Goal: Feedback & Contribution: Submit feedback/report problem

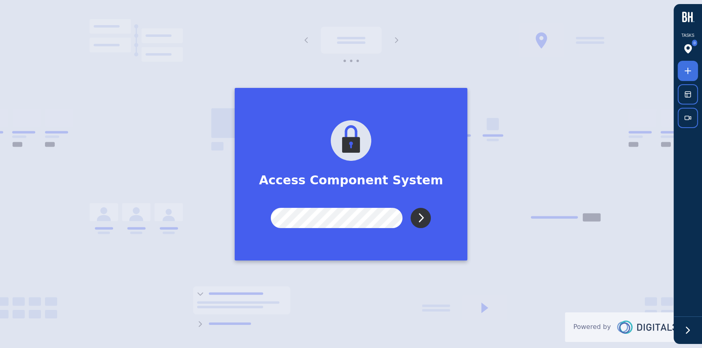
click at [414, 217] on input "Submit" at bounding box center [421, 218] width 20 height 20
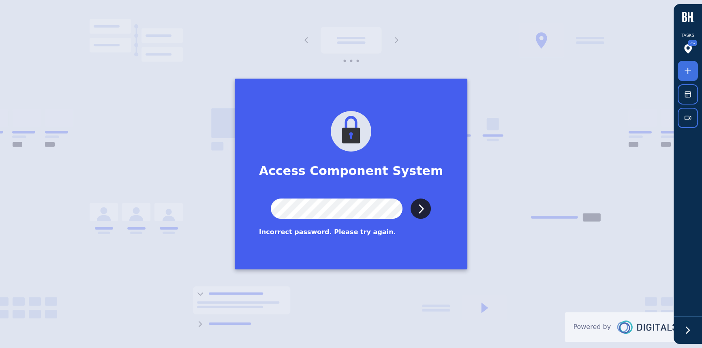
click at [411, 199] on input "Submit" at bounding box center [421, 209] width 20 height 20
click at [687, 331] on icon at bounding box center [688, 330] width 12 height 12
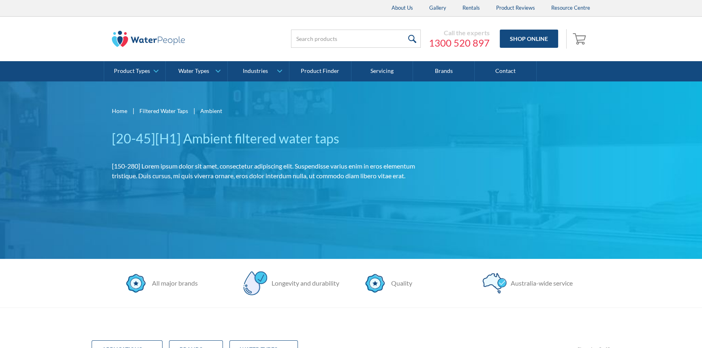
scroll to position [184, 0]
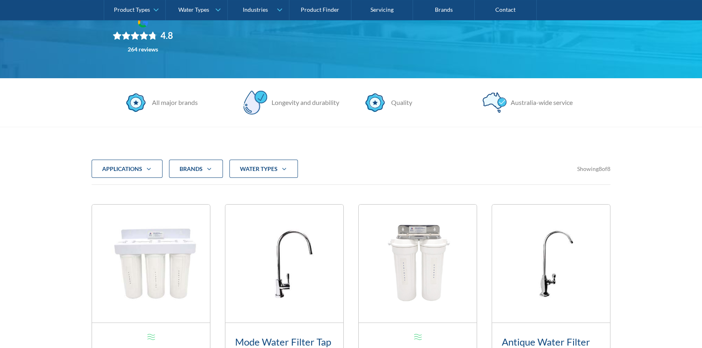
click at [292, 162] on div "water Types" at bounding box center [263, 169] width 69 height 19
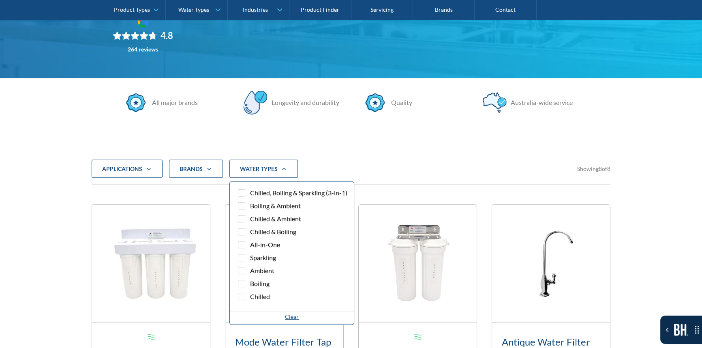
click at [289, 165] on div "water Types" at bounding box center [263, 169] width 69 height 19
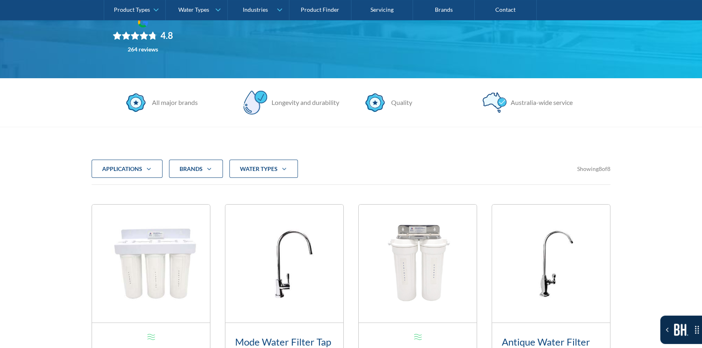
click at [148, 170] on icon "Filter 5" at bounding box center [149, 169] width 10 height 6
click at [204, 166] on icon "Filter 5" at bounding box center [209, 169] width 10 height 6
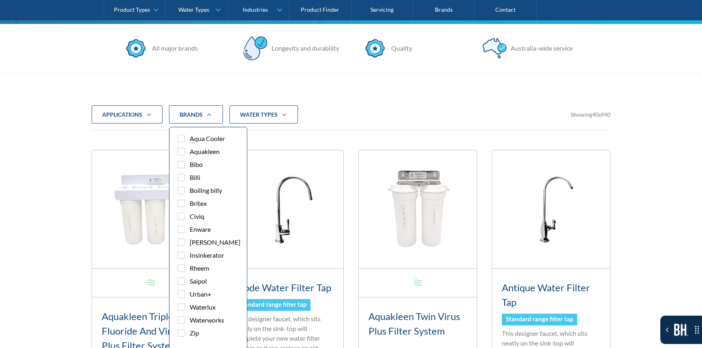
scroll to position [258, 0]
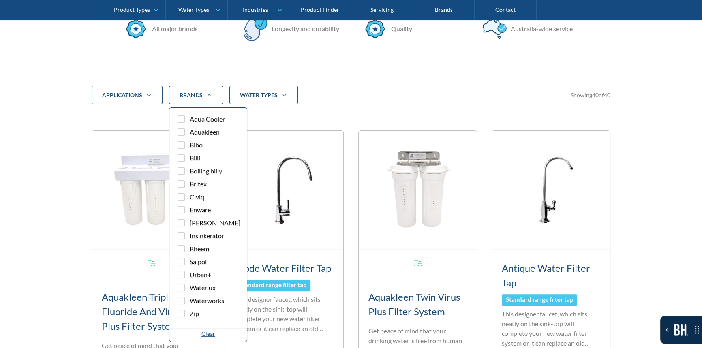
click at [671, 326] on div "Toggle the Bugherd Sidebar" at bounding box center [681, 330] width 42 height 12
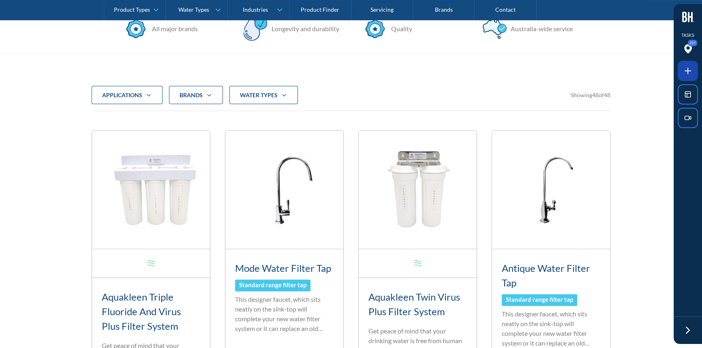
click at [687, 73] on icon at bounding box center [688, 71] width 10 height 10
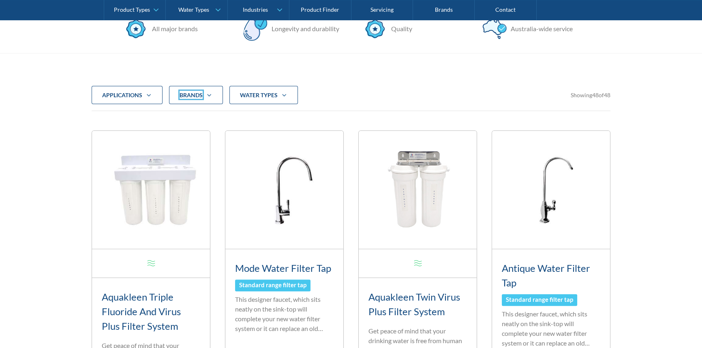
click at [185, 98] on div at bounding box center [351, 174] width 702 height 348
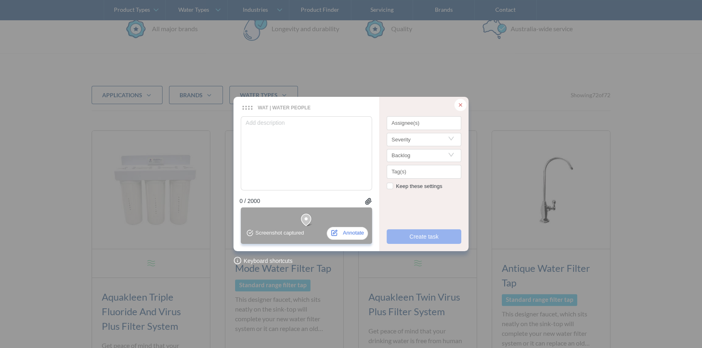
type textarea "P"
type textarea "Pl"
type textarea "Ple"
type textarea "Plea"
type textarea "Pleas"
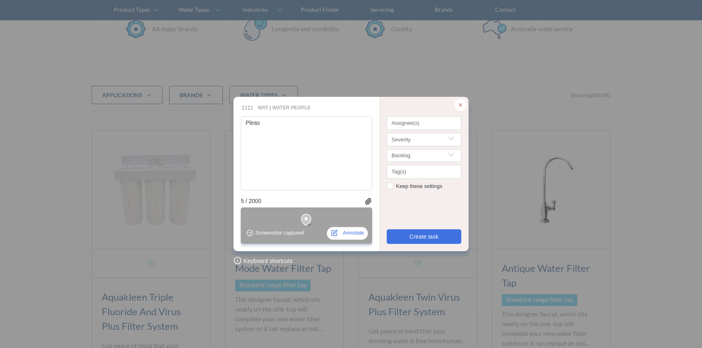
type textarea "Please"
type textarea "Please o"
type textarea "Please on"
type textarea "Please onl"
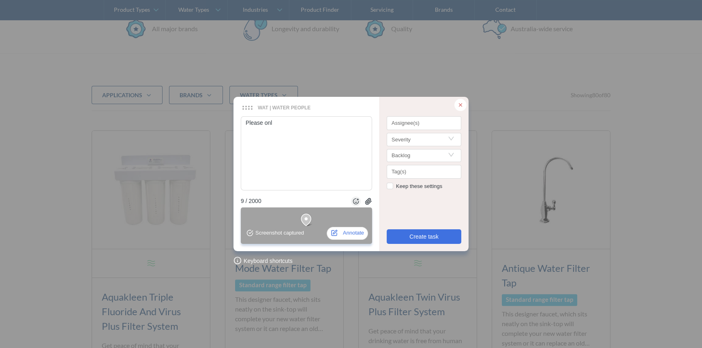
type textarea "Please only"
type textarea "Please only s"
type textarea "Please only sh"
type textarea "Please only sho"
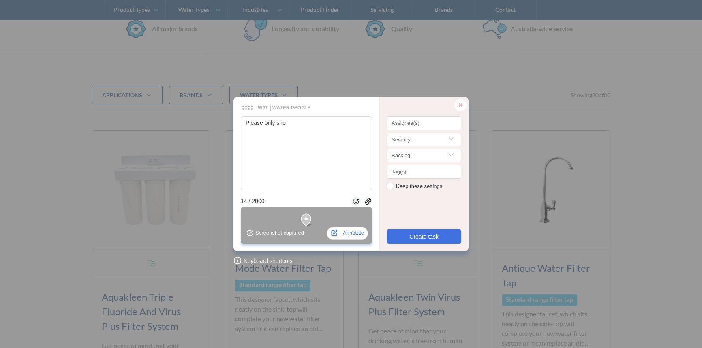
type textarea "Please only show"
type textarea "Please only show t"
type textarea "Please only show th"
type textarea "Please only show the"
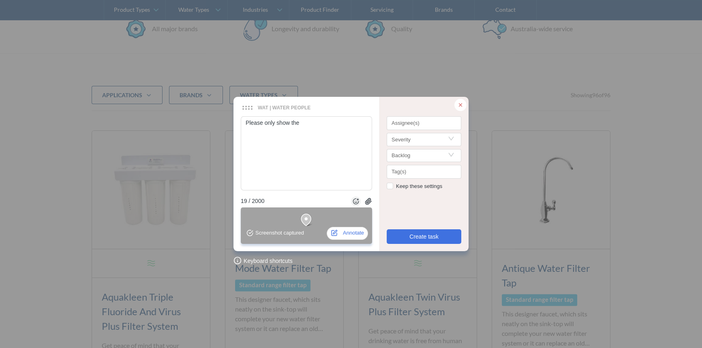
type textarea "Please only show the"
type textarea "Please only show the b"
type textarea "Please only show the br"
type textarea "Please only show the bra"
type textarea "Please only show the bran"
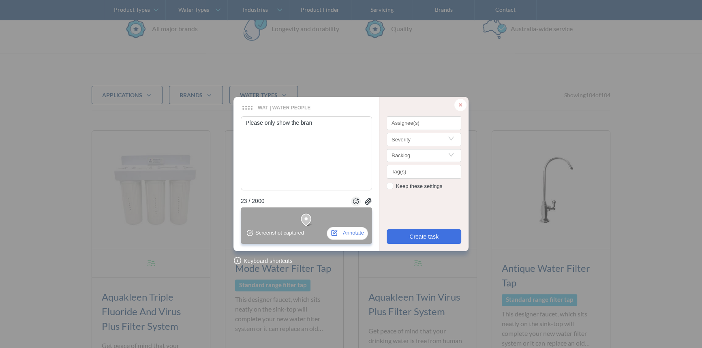
type textarea "Please only show the brand"
type textarea "Please only show the brands"
type textarea "Please only show the brands t"
type textarea "Please only show the brands th"
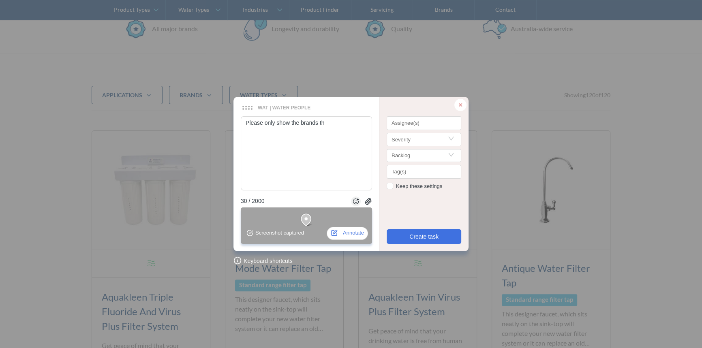
type textarea "Please only show the brands tha"
type textarea "Please only show the brands that"
type textarea "Please only show the brands that a"
type textarea "Please only show the brands that ar"
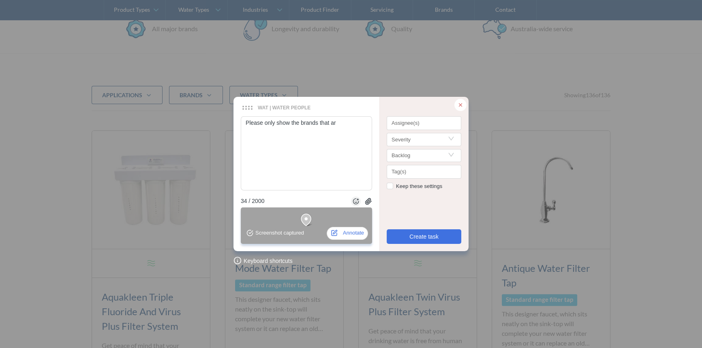
type textarea "Please only show the brands that are"
type textarea "Please only show the brands that are re"
type textarea "Please only show the brands that are rel"
type textarea "Please only show the brands that are rele"
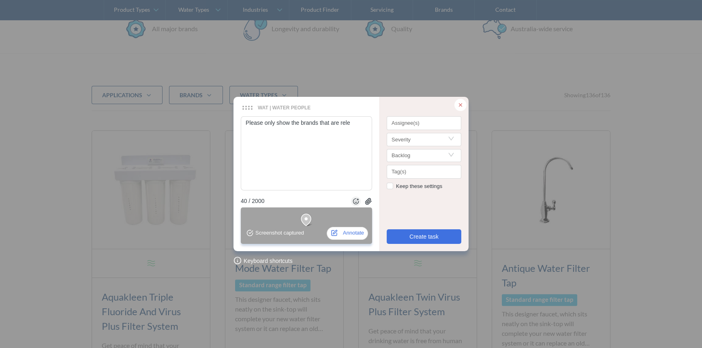
type textarea "Please only show the brands that are relev"
type textarea "Please only show the brands that are releva"
type textarea "Please only show the brands that are relevam"
type textarea "Please only show the brands that are relevamt"
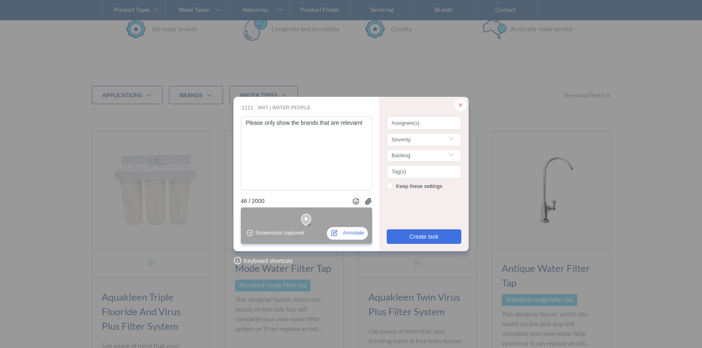
type textarea "Please only show the brands that are relevamt"
type textarea "Please only show the brands that are relevam"
type textarea "Please only show the brands that are releva"
type textarea "Please only show the brands that are relevan"
type textarea "Please only show the brands that are relevant"
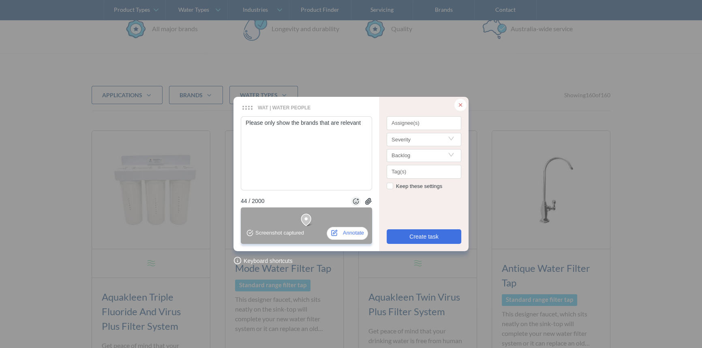
type textarea "Please only show the brands that are relevant"
type textarea "Please only show the brands that are relevant t"
type textarea "Please only show the brands that are relevant to"
type textarea "Please only show the brands that are relevant to W"
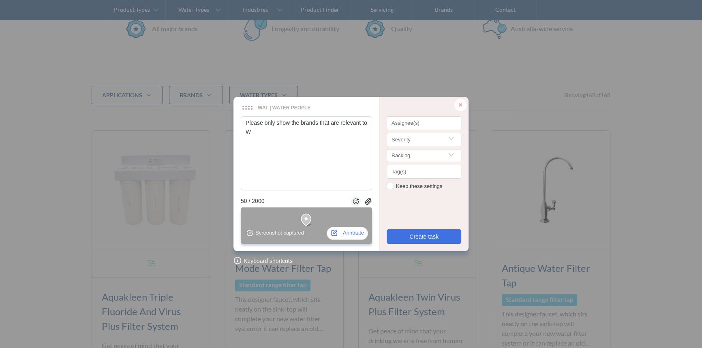
type textarea "Please only show the brands that are relevant to"
type textarea "Please only show the brands that are relevant to f"
type textarea "Please only show the brands that are relevant to fi"
type textarea "Please only show the brands that are relevant to fil"
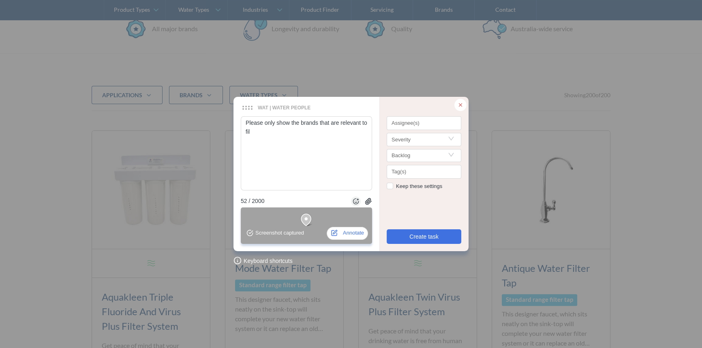
type textarea "Please only show the brands that are relevant to filt"
type textarea "Please only show the brands that are relevant to filte"
type textarea "Please only show the brands that are relevant to filter"
type textarea "Please only show the brands that are relevant to filtere"
type textarea "Please only show the brands that are relevant to filtered"
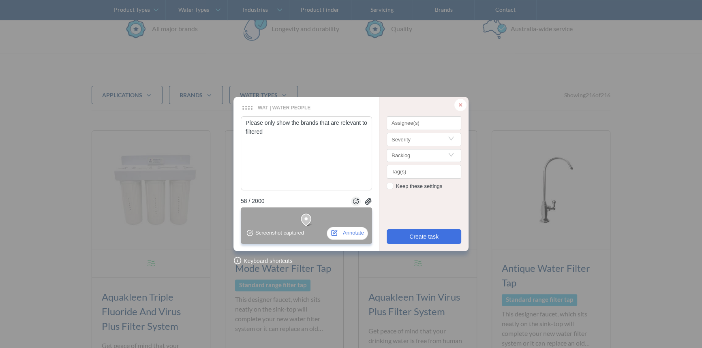
type textarea "Please only show the brands that are relevant to filtered"
type textarea "Please only show the brands that are relevant to filtered W"
type textarea "Please only show the brands that are relevant to filtered Wa"
type textarea "Please only show the brands that are relevant to filtered Wat"
type textarea "Please only show the brands that are relevant to filtered Wate"
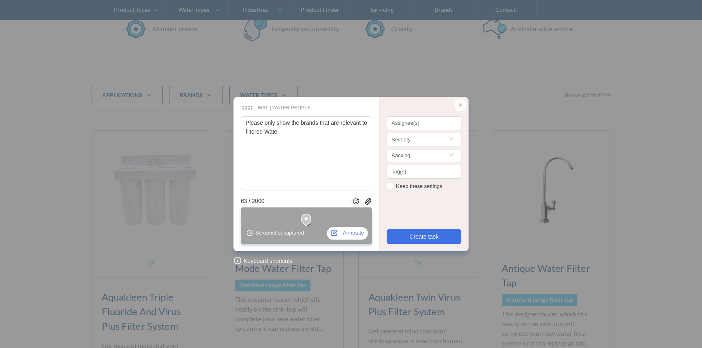
type textarea "Please only show the brands that are relevant to filtered Water"
type textarea "Please only show the brands that are relevant to filtered Water T"
type textarea "Please only show the brands that are relevant to filtered Water Ta"
type textarea "Please only show the brands that are relevant to filtered Water Tap"
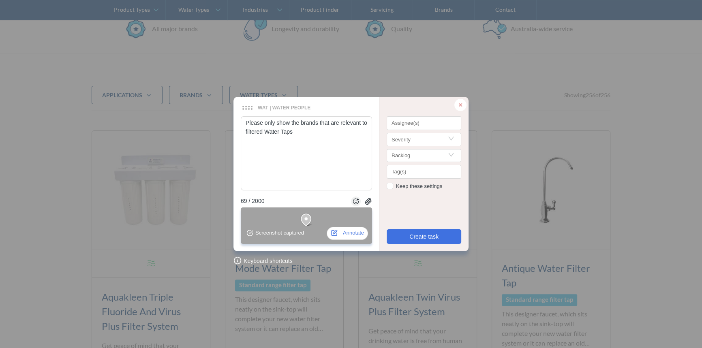
type textarea "Please only show the brands that are relevant to filtered Water Taps"
click at [311, 137] on textarea "Please only show the brands that are relevant to filtered Water Taps" at bounding box center [306, 153] width 131 height 74
type textarea "Please only show the brands that are relevant to filtered Water Taps,"
type textarea "Please only show the brands that are relevant to filtered Water Taps, g"
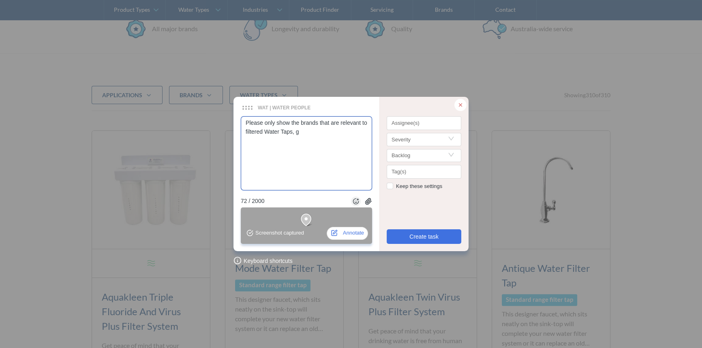
type textarea "Please only show the brands that are relevant to filtered Water Taps, ge"
type textarea "Please only show the brands that are relevant to filtered Water Taps, get"
type textarea "Please only show the brands that are relevant to filtered Water Taps, get t"
type textarea "Please only show the brands that are relevant to filtered Water Taps, get th"
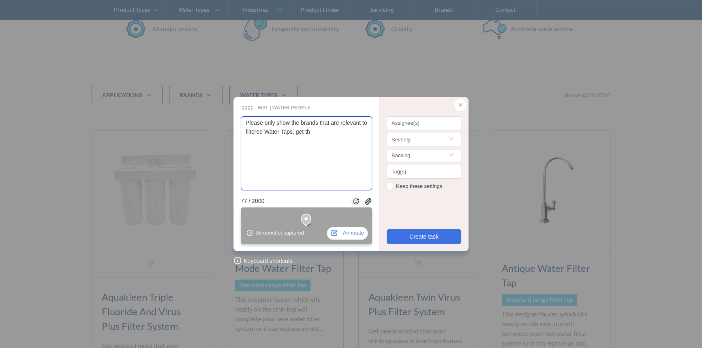
type textarea "Please only show the brands that are relevant to filtered Water Taps, get the"
type textarea "Please only show the brands that are relevant to filtered Water Taps, get them"
type textarea "Please only show the brands that are relevant to filtered Water Taps, get them f"
type textarea "Please only show the brands that are relevant to filtered Water Taps, get them …"
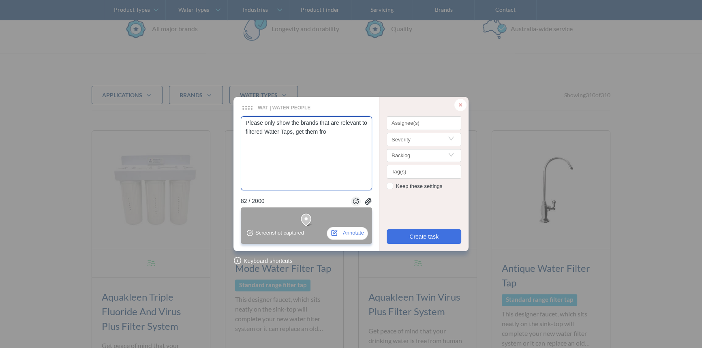
type textarea "Please only show the brands that are relevant to filtered Water Taps, get them …"
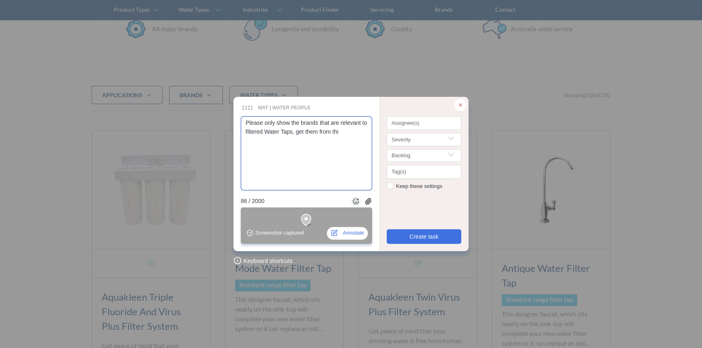
type textarea "Please only show the brands that are relevant to filtered Water Taps, get them …"
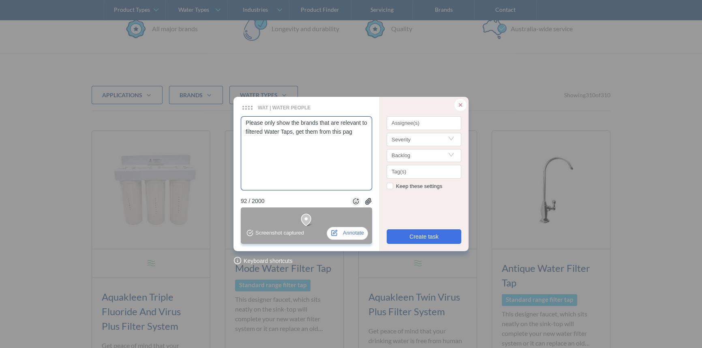
type textarea "Please only show the brands that are relevant to filtered Water Taps, get them …"
paste textarea "https://www.waterpeople.com.au/filtered-water-taps/residential?water-type=Ambie…"
click at [414, 124] on div at bounding box center [424, 124] width 71 height 6
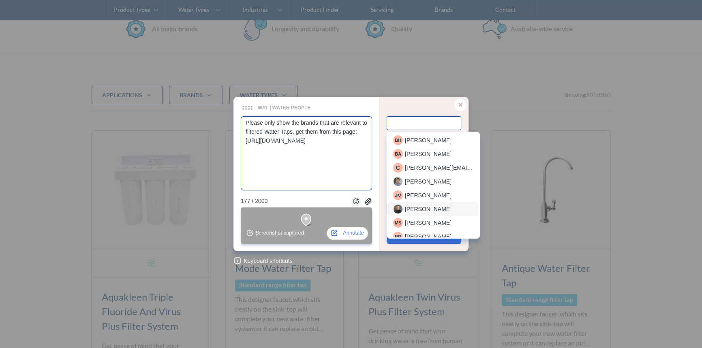
click at [417, 204] on div "Julian van Kan" at bounding box center [433, 209] width 80 height 10
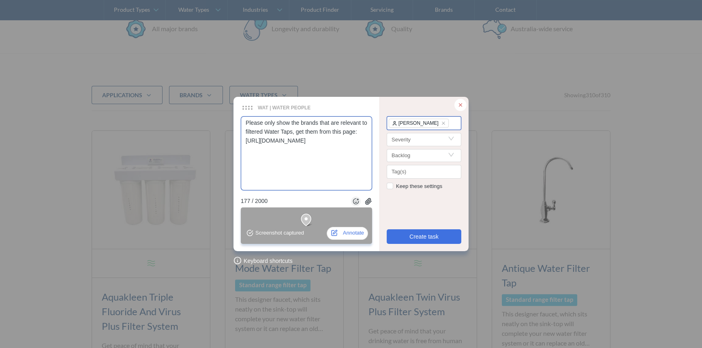
click at [453, 122] on div "Julian van Kan" at bounding box center [424, 124] width 71 height 10
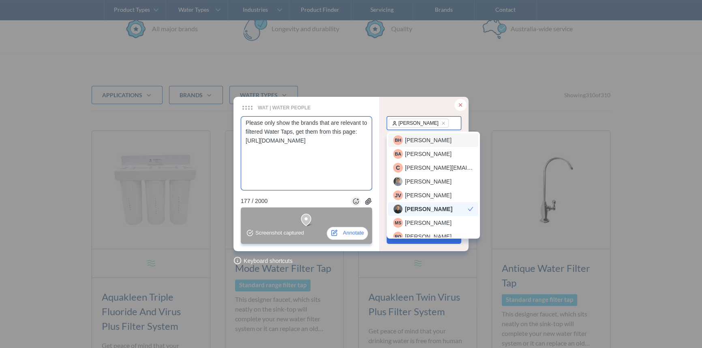
click at [442, 143] on div "B H Beverlee Halili" at bounding box center [433, 140] width 80 height 10
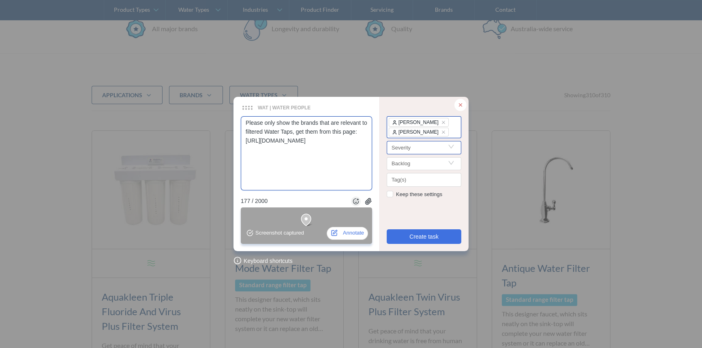
click at [418, 152] on input "Search" at bounding box center [424, 147] width 65 height 12
click at [407, 188] on div "important" at bounding box center [424, 189] width 62 height 9
click at [417, 234] on span "Create task" at bounding box center [423, 236] width 29 height 9
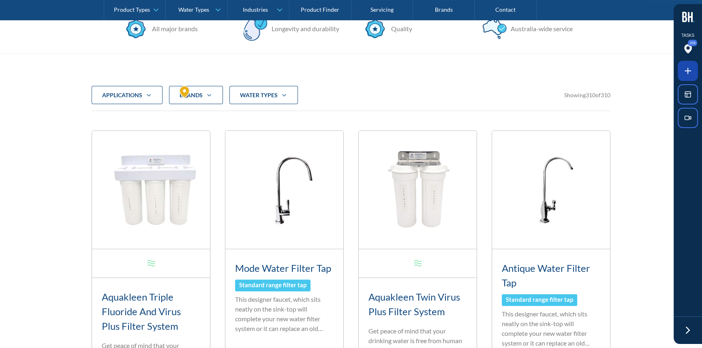
click at [685, 69] on icon at bounding box center [688, 71] width 10 height 10
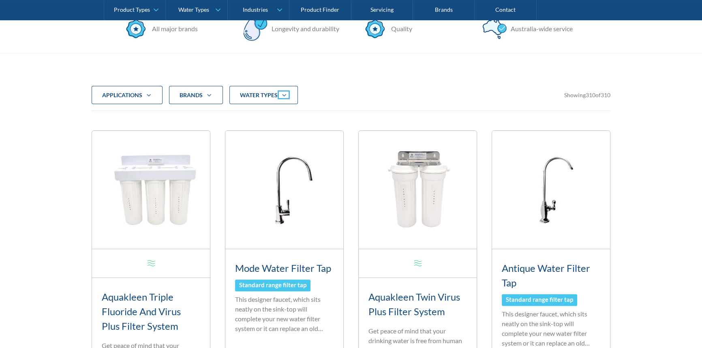
click at [280, 96] on div at bounding box center [351, 174] width 702 height 348
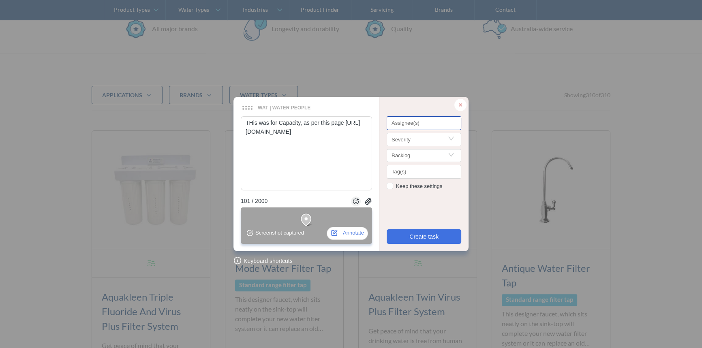
click at [438, 126] on div at bounding box center [424, 124] width 71 height 6
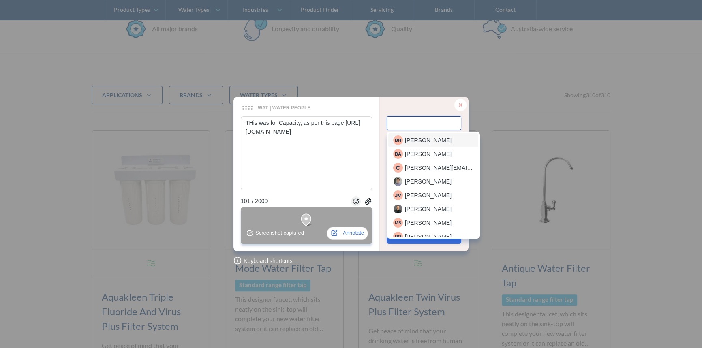
click at [431, 142] on span "Beverlee Halili" at bounding box center [428, 140] width 47 height 9
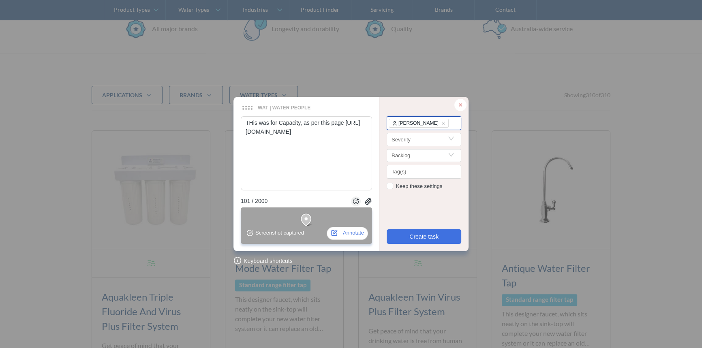
click at [449, 123] on div "Beverlee Halili" at bounding box center [424, 124] width 71 height 10
click at [442, 138] on span "Julian van Kan" at bounding box center [428, 140] width 47 height 9
click at [511, 94] on div "WAT | Water People WAT | Water People Keyboard shortcuts THis was for Capacity,…" at bounding box center [351, 174] width 702 height 348
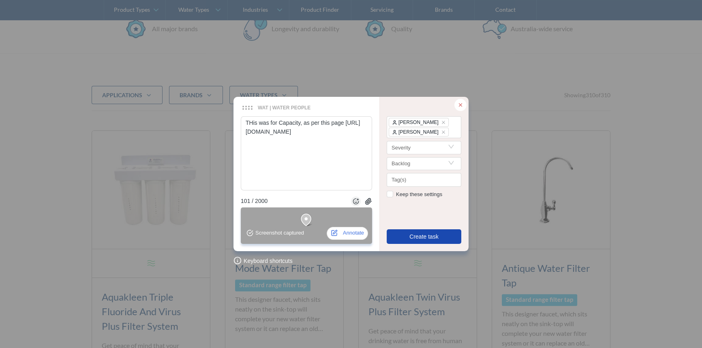
click at [409, 231] on button "Create task" at bounding box center [424, 236] width 75 height 15
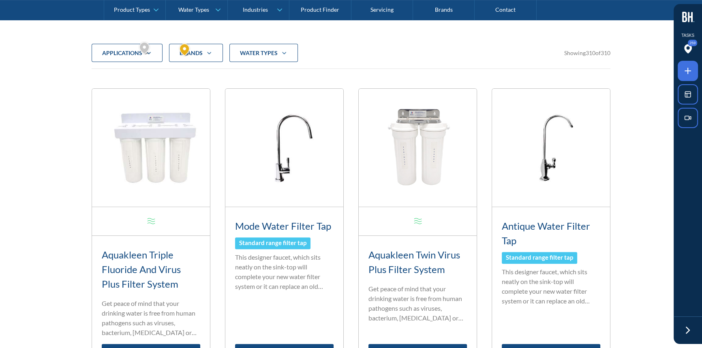
scroll to position [258, 0]
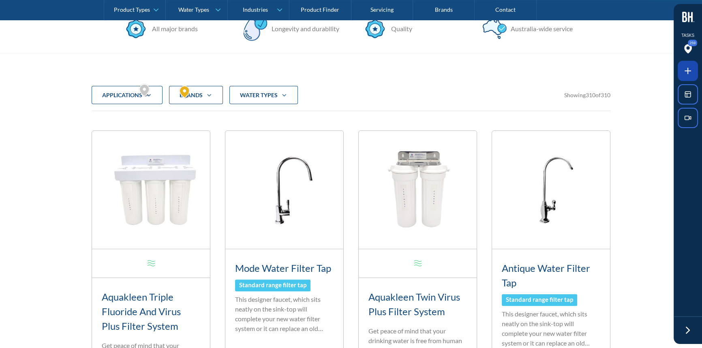
click at [684, 71] on icon at bounding box center [688, 71] width 10 height 10
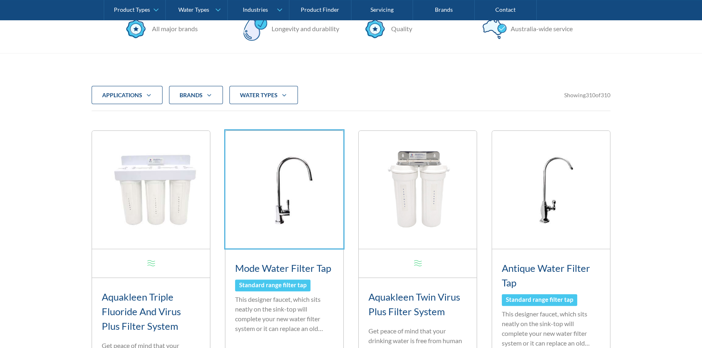
click at [270, 205] on div at bounding box center [351, 174] width 702 height 348
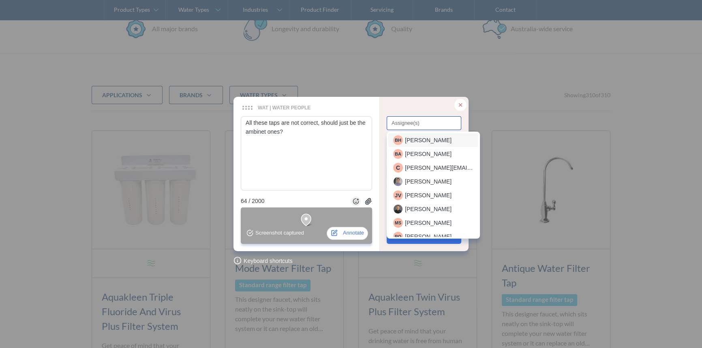
click at [431, 121] on div at bounding box center [424, 124] width 71 height 6
click at [426, 137] on span "Beverlee Halili" at bounding box center [428, 140] width 47 height 9
click at [447, 125] on div "Beverlee Halili" at bounding box center [424, 124] width 71 height 10
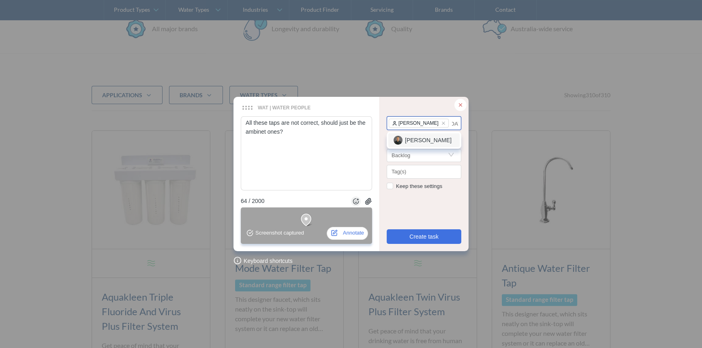
scroll to position [0, 0]
click at [416, 145] on div "Julian van Kan" at bounding box center [424, 140] width 62 height 10
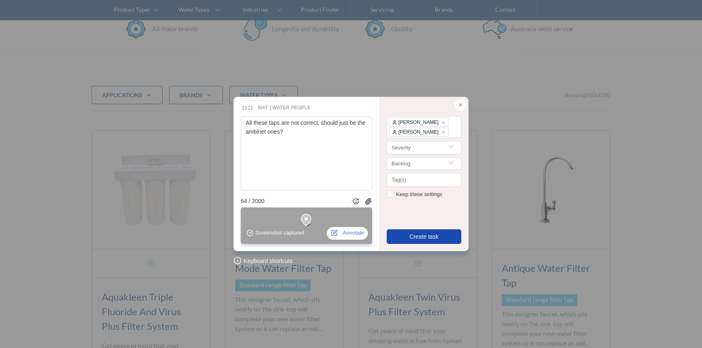
click at [420, 235] on span "Create task" at bounding box center [423, 236] width 29 height 9
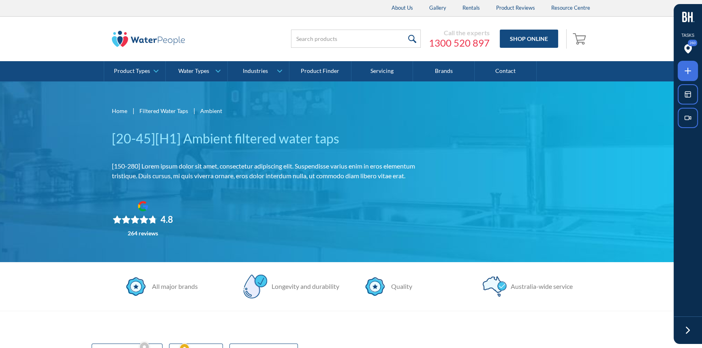
click at [689, 71] on icon at bounding box center [688, 71] width 6 height 0
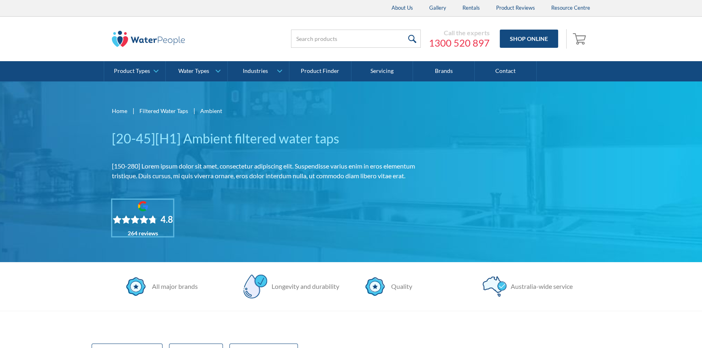
click at [145, 213] on div at bounding box center [351, 174] width 702 height 348
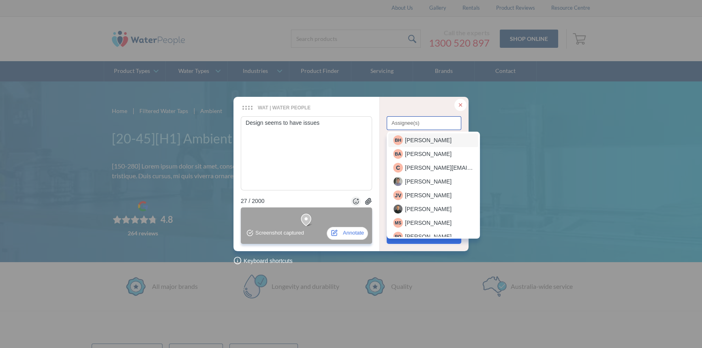
click at [396, 130] on div "Assignee(s)" at bounding box center [424, 123] width 75 height 14
click at [409, 143] on span "Beverlee Halili" at bounding box center [428, 140] width 47 height 9
click at [445, 122] on div "Beverlee Halili" at bounding box center [424, 124] width 71 height 10
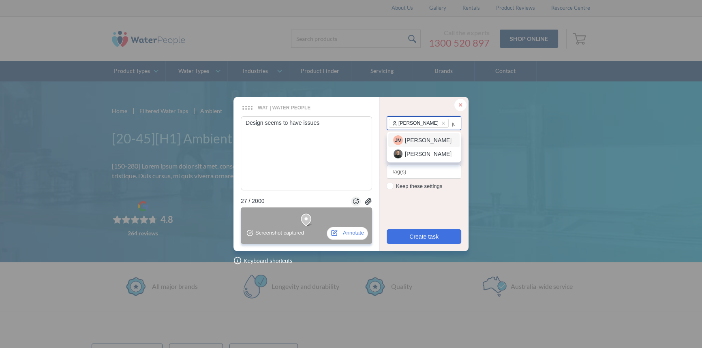
scroll to position [0, 2]
click at [415, 137] on span "Julian van Kan" at bounding box center [428, 140] width 47 height 9
click at [407, 147] on input "Search" at bounding box center [424, 147] width 65 height 12
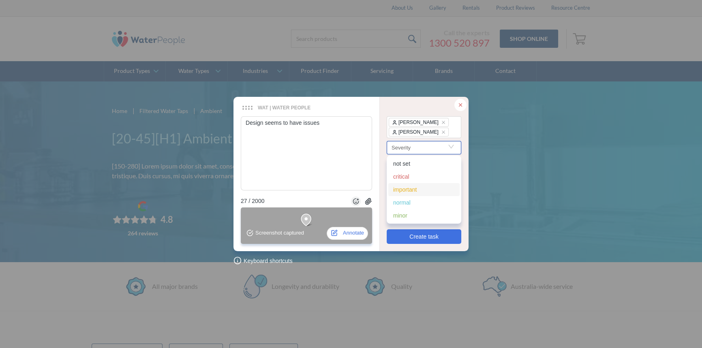
click at [407, 191] on div "important" at bounding box center [424, 189] width 62 height 9
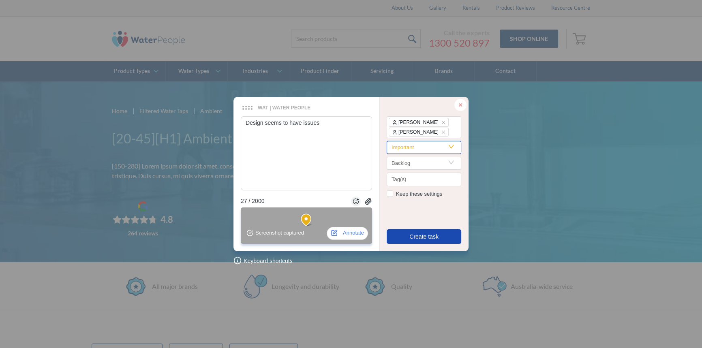
click at [420, 239] on span "Create task" at bounding box center [423, 236] width 29 height 9
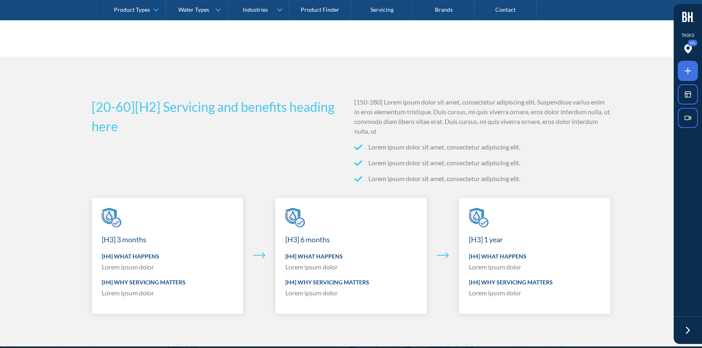
scroll to position [4054, 0]
click at [690, 70] on icon at bounding box center [688, 71] width 10 height 10
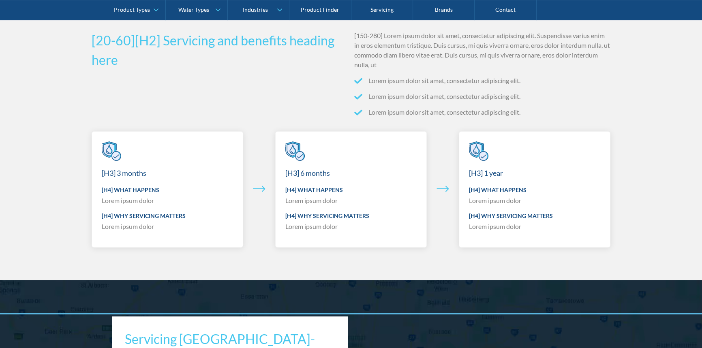
scroll to position [4164, 0]
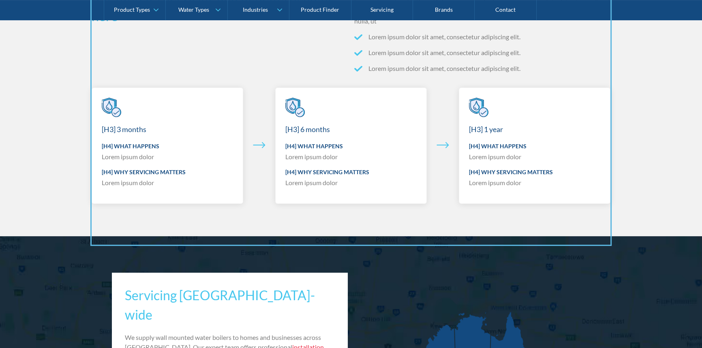
click at [338, 230] on div at bounding box center [351, 174] width 702 height 348
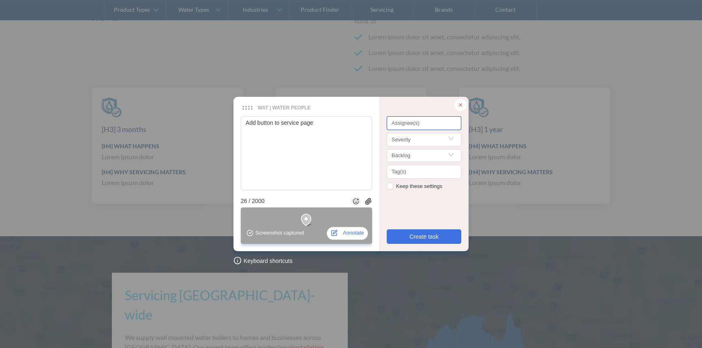
click at [405, 131] on div "Assignee(s)" at bounding box center [424, 124] width 75 height 17
click at [405, 126] on div at bounding box center [424, 124] width 71 height 6
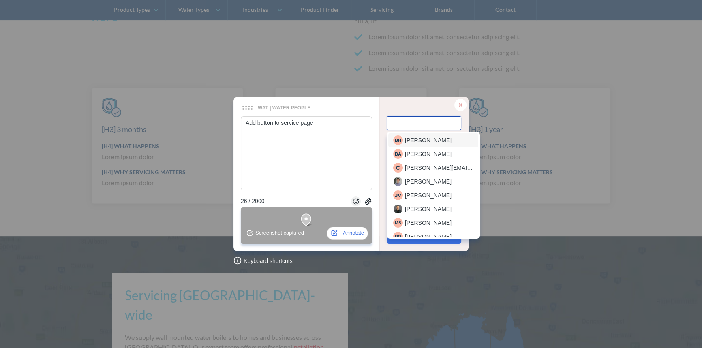
click at [406, 137] on span "Beverlee Halili" at bounding box center [428, 140] width 47 height 9
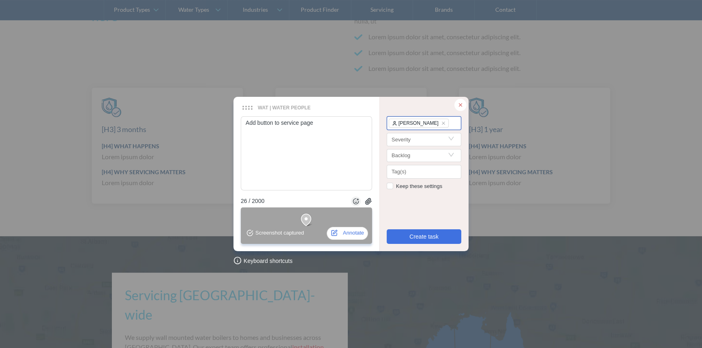
click at [442, 122] on span "Beverlee Halili" at bounding box center [420, 124] width 63 height 10
click at [409, 142] on span "Julian van Kan" at bounding box center [428, 140] width 47 height 9
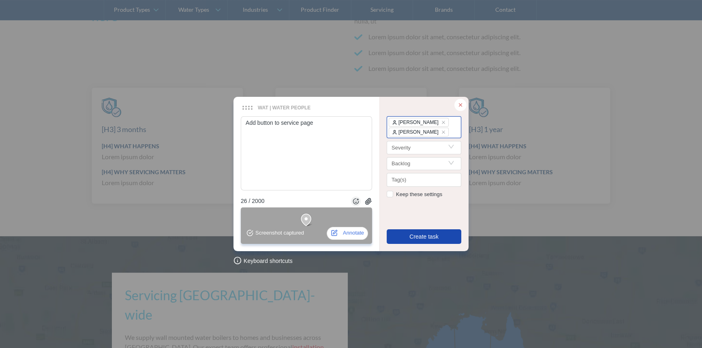
click at [425, 239] on span "Create task" at bounding box center [423, 236] width 29 height 9
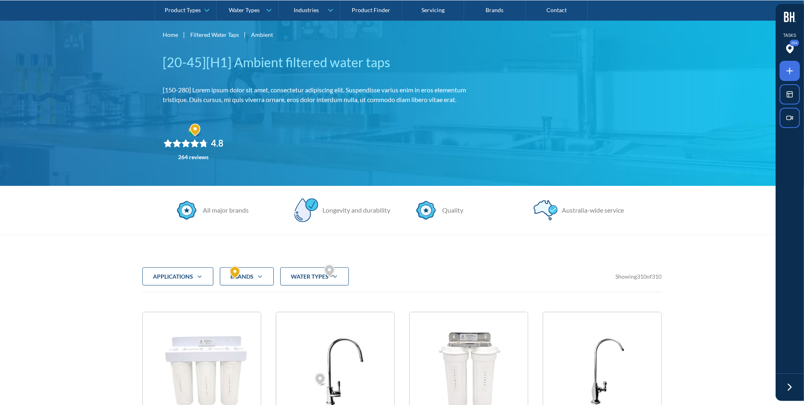
scroll to position [110, 0]
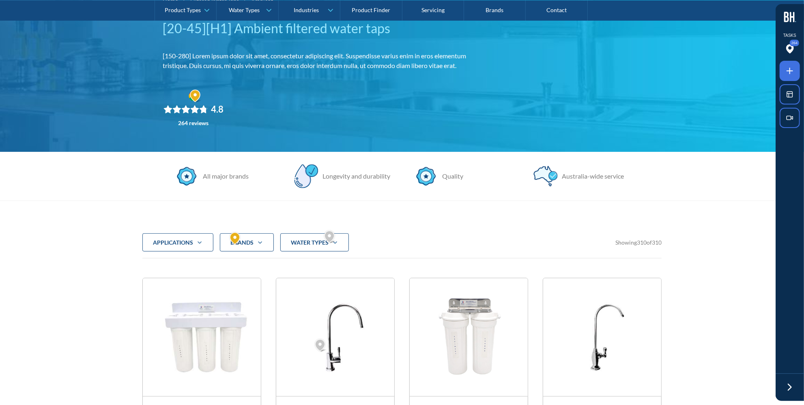
click at [259, 241] on icon "Filter 5" at bounding box center [260, 243] width 10 height 6
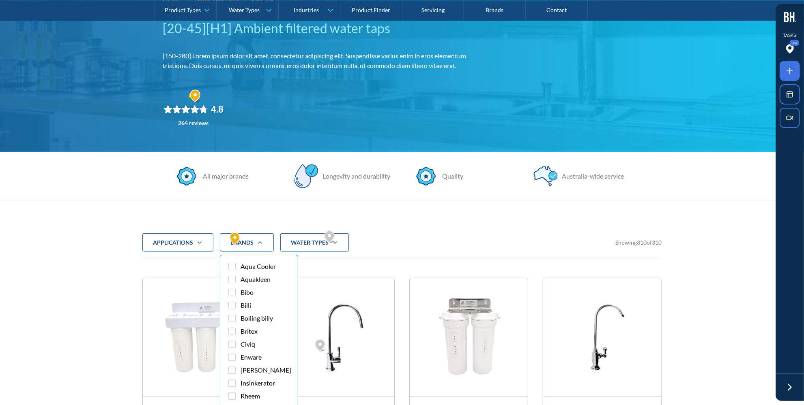
click at [259, 245] on div "Brands" at bounding box center [247, 243] width 54 height 19
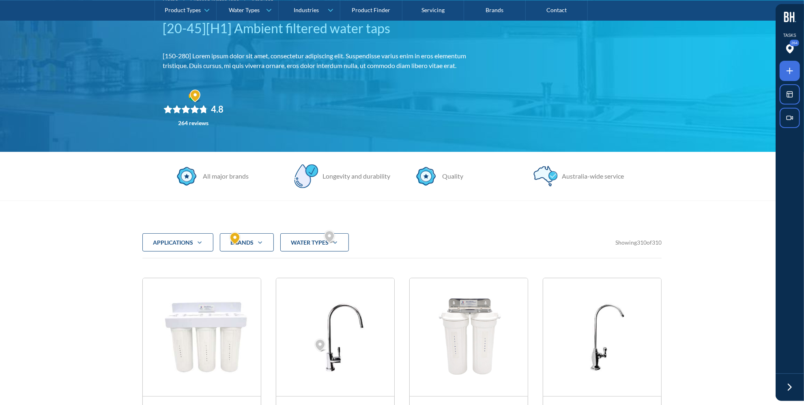
click at [309, 240] on strong "water Types" at bounding box center [310, 242] width 38 height 7
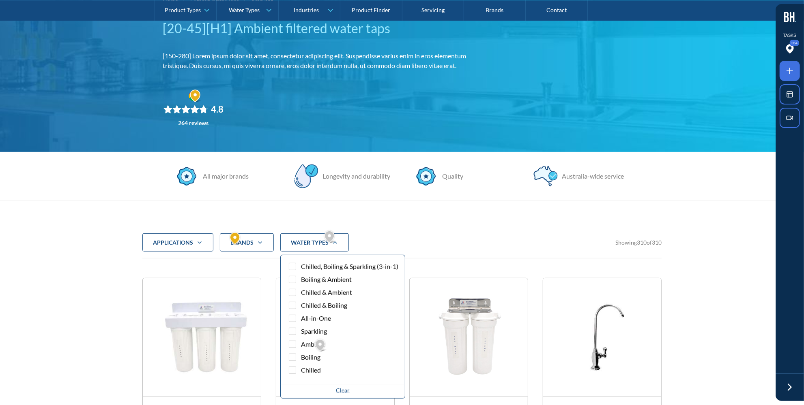
click at [309, 240] on strong "water Types" at bounding box center [310, 242] width 38 height 7
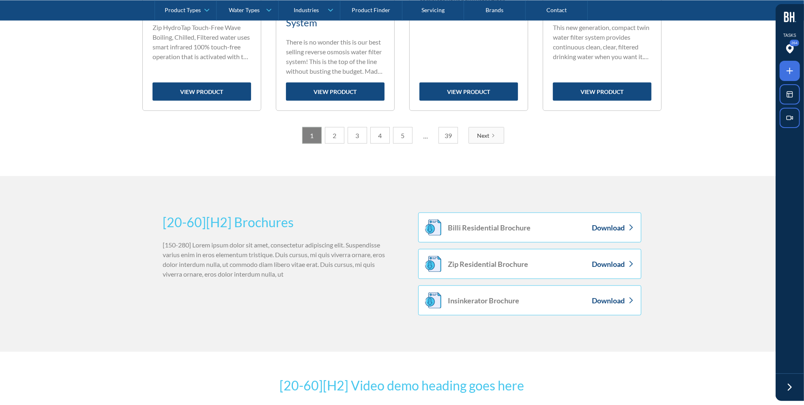
scroll to position [884, 0]
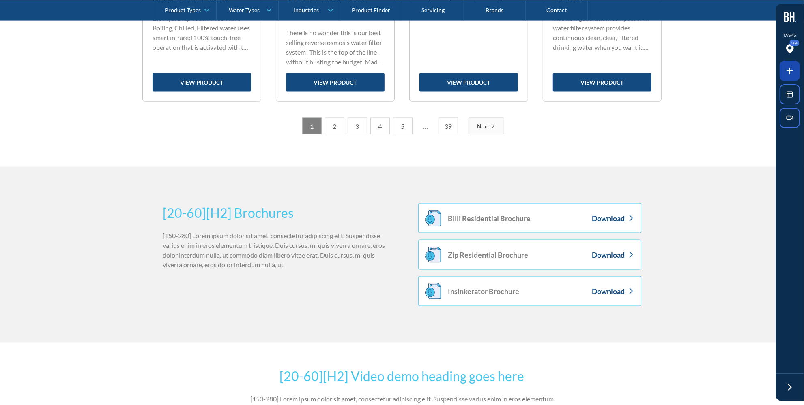
click at [702, 69] on span at bounding box center [789, 71] width 20 height 20
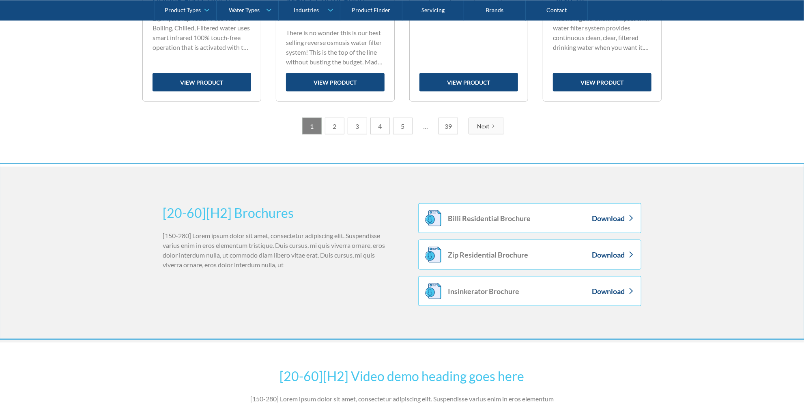
click at [538, 318] on div at bounding box center [402, 202] width 804 height 405
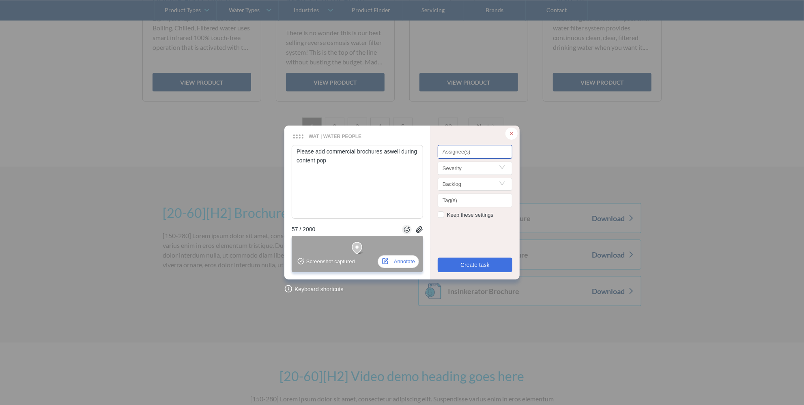
click at [472, 149] on div at bounding box center [474, 152] width 71 height 6
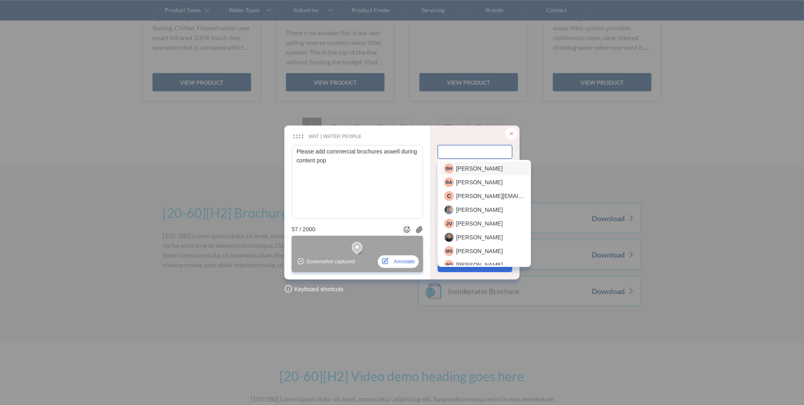
click at [475, 165] on span "Beverlee Halili" at bounding box center [479, 168] width 47 height 9
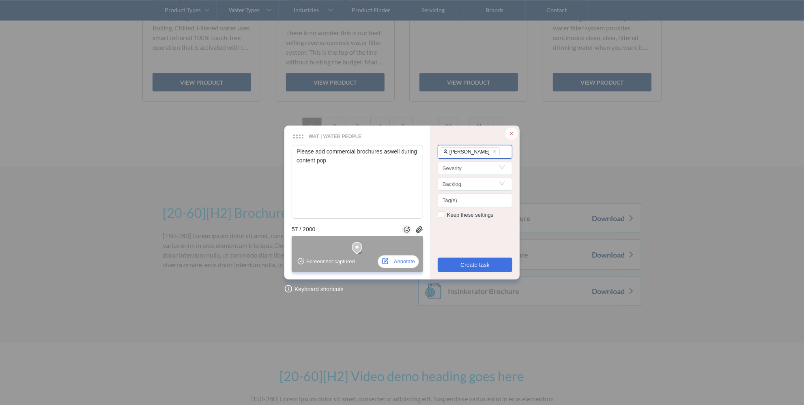
click at [496, 150] on div "Beverlee Halili" at bounding box center [474, 153] width 71 height 10
click at [496, 169] on div "Julian van Kan" at bounding box center [475, 169] width 62 height 10
click at [471, 264] on span "Create task" at bounding box center [474, 265] width 29 height 9
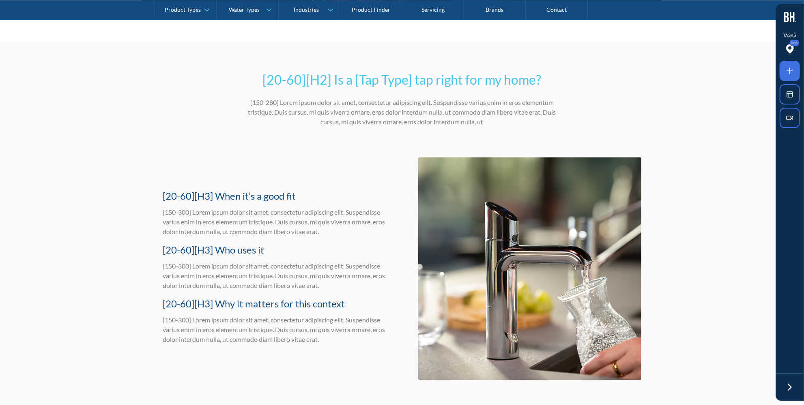
scroll to position [1511, 0]
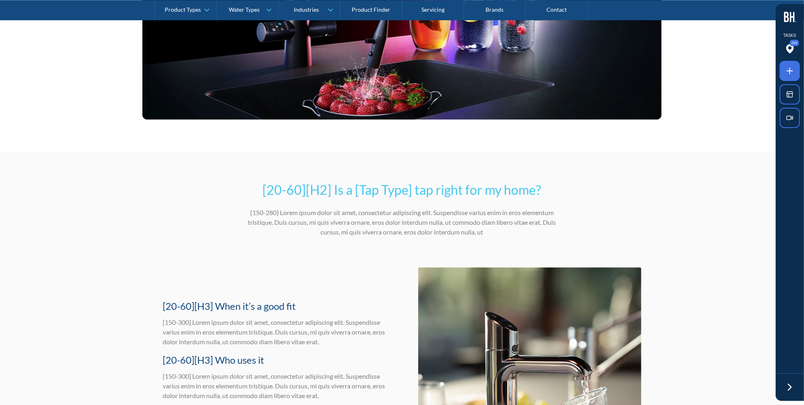
click at [519, 187] on h2 "[20-60][H2] Is a [Tap Type] tap right for my home?" at bounding box center [402, 189] width 316 height 19
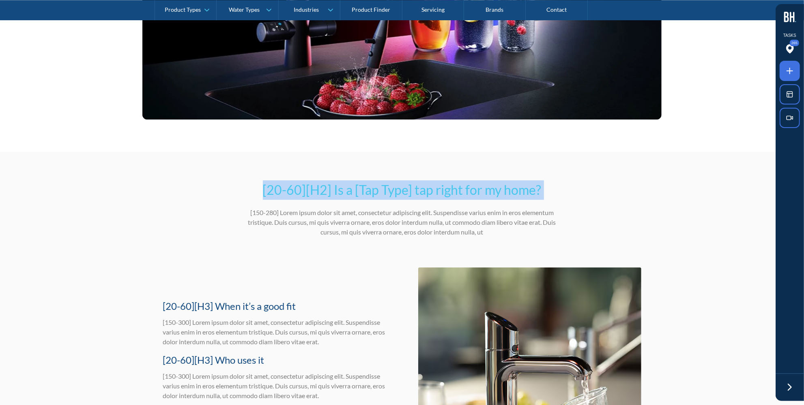
click at [519, 187] on h2 "[20-60][H2] Is a [Tap Type] tap right for my home?" at bounding box center [402, 189] width 316 height 19
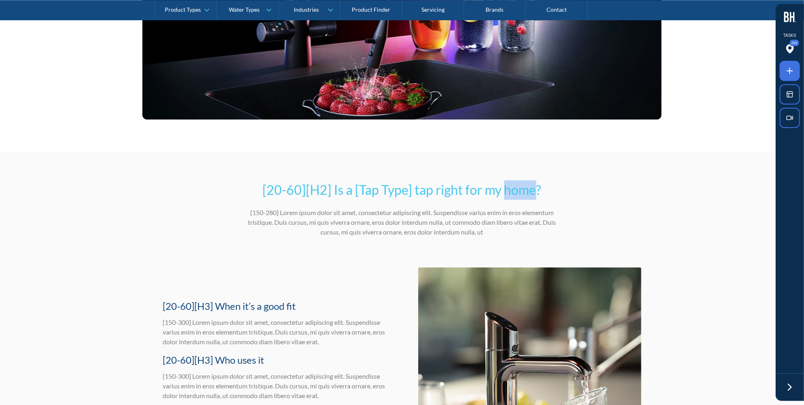
click at [519, 187] on h2 "[20-60][H2] Is a [Tap Type] tap right for my home?" at bounding box center [402, 189] width 316 height 19
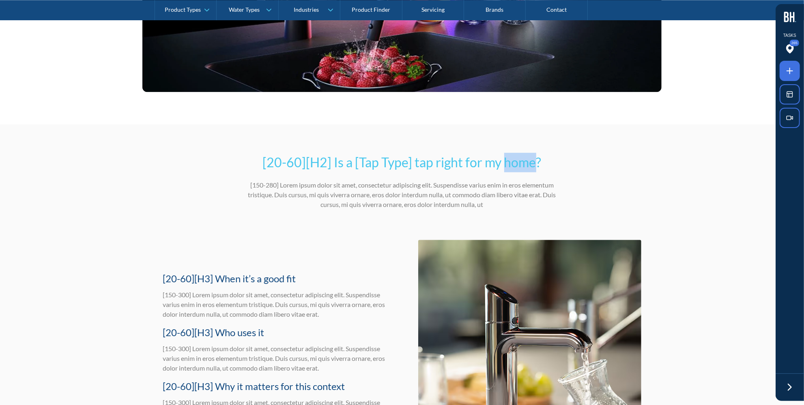
scroll to position [1548, 0]
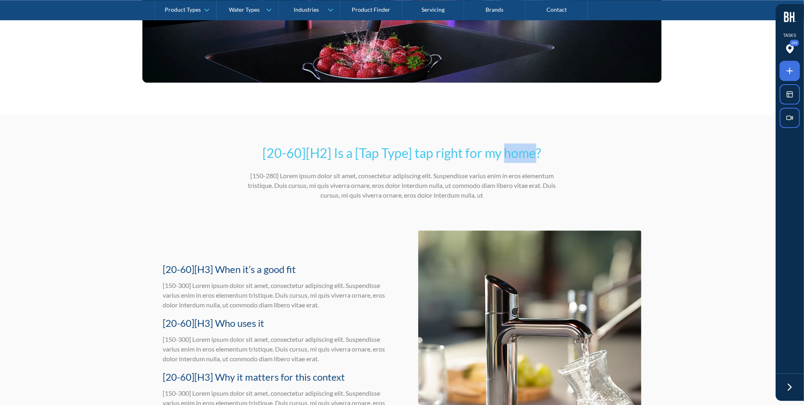
click at [514, 151] on h2 "[20-60][H2] Is a [Tap Type] tap right for my home?" at bounding box center [402, 153] width 316 height 19
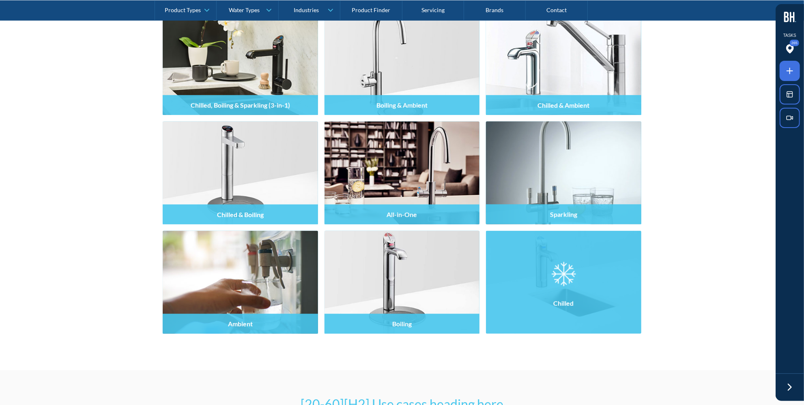
scroll to position [2874, 0]
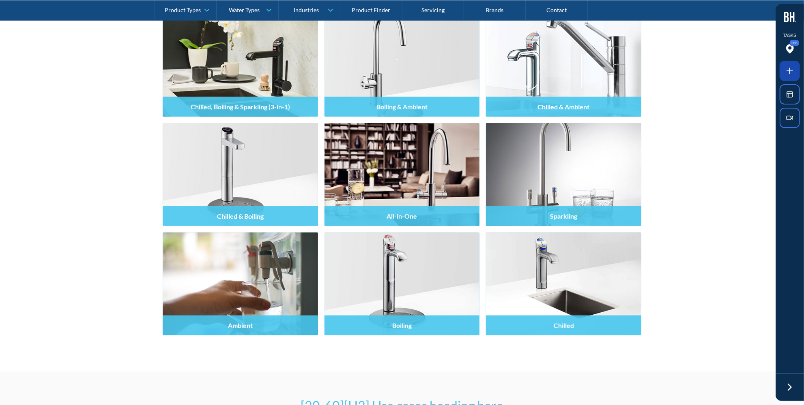
click at [702, 71] on span at bounding box center [789, 71] width 20 height 20
click at [702, 348] on div at bounding box center [402, 202] width 804 height 405
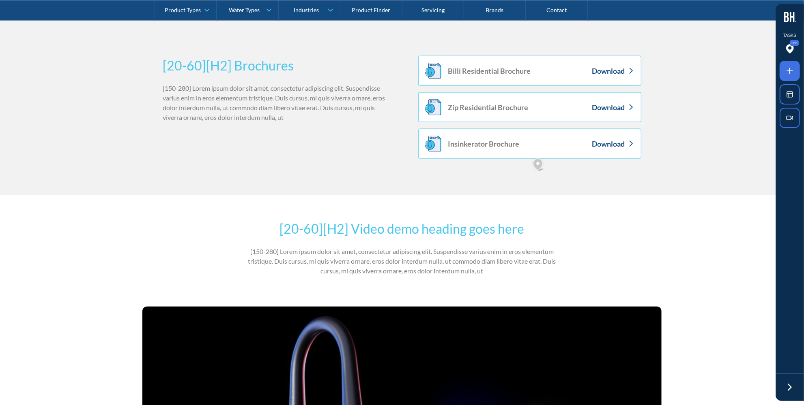
scroll to position [995, 0]
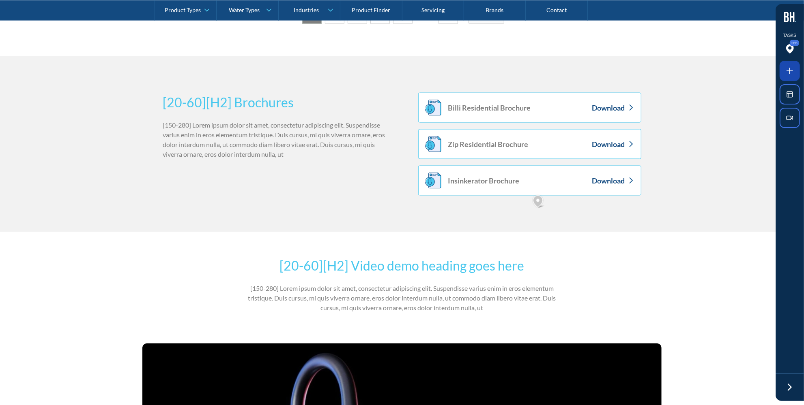
click at [702, 71] on icon at bounding box center [789, 71] width 10 height 10
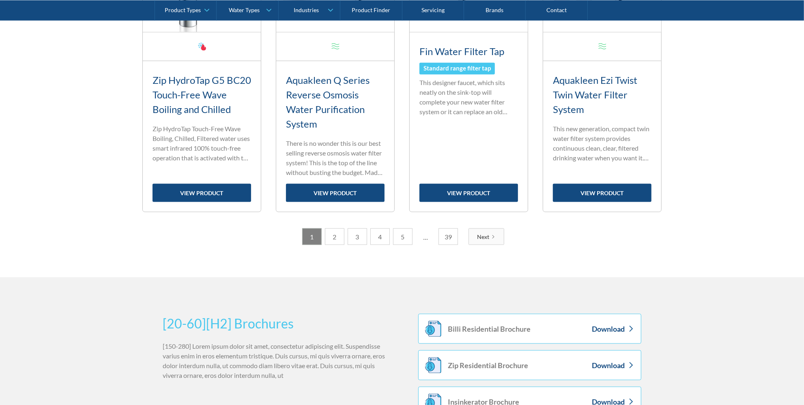
scroll to position [774, 0]
click at [445, 274] on div at bounding box center [402, 202] width 804 height 405
click at [702, 285] on section "[20-60][H2] Brochures [150-280] Lorem ipsum dolor sit amet, consectetur adipisc…" at bounding box center [402, 365] width 804 height 176
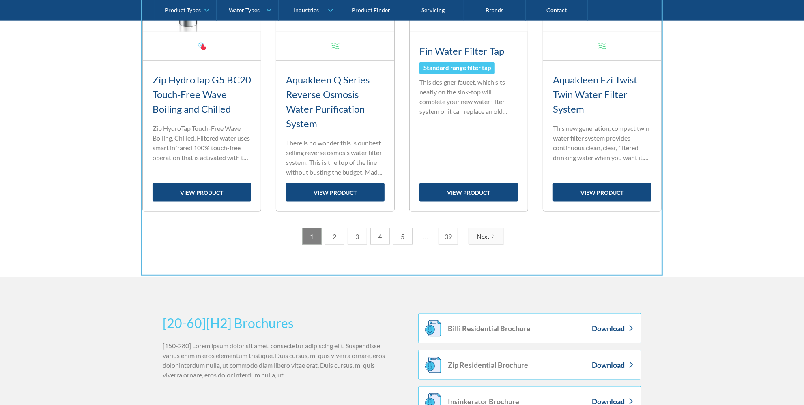
click at [369, 273] on div at bounding box center [402, 202] width 804 height 405
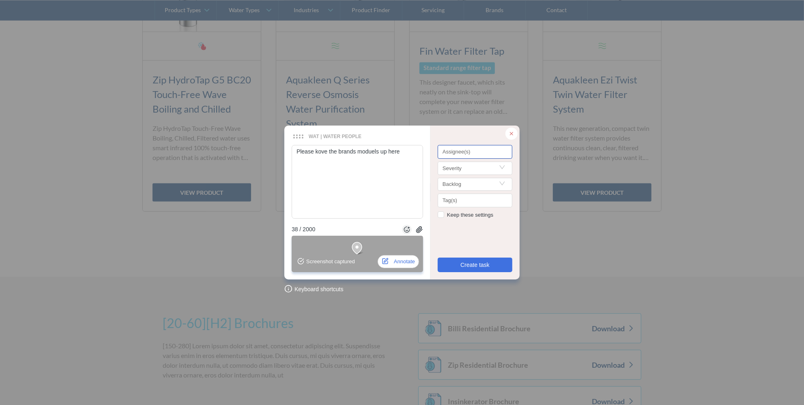
click at [470, 154] on div at bounding box center [474, 152] width 71 height 6
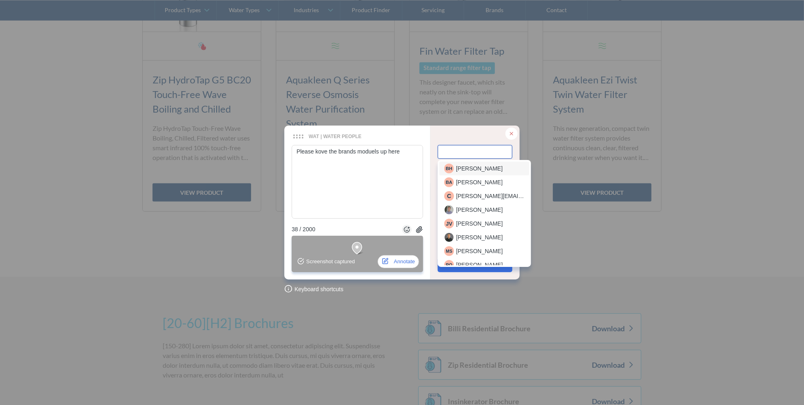
click at [470, 164] on span "Beverlee Halili" at bounding box center [479, 168] width 47 height 9
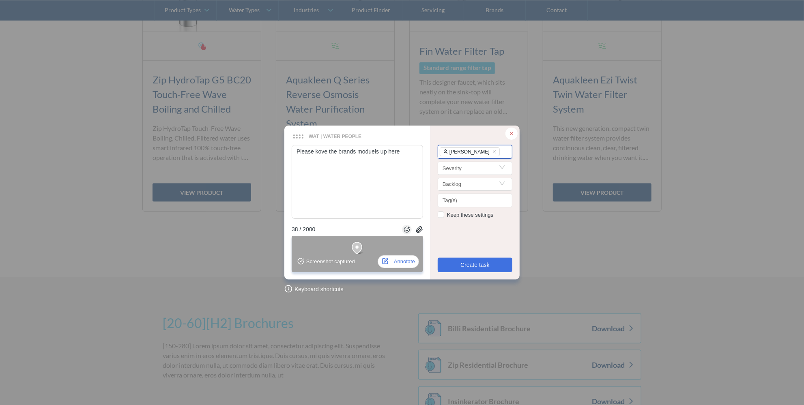
click at [498, 151] on div "Beverlee Halili" at bounding box center [474, 153] width 71 height 10
click at [490, 169] on span "Julian van Kan" at bounding box center [479, 168] width 47 height 9
click at [473, 261] on span "Create task" at bounding box center [474, 265] width 29 height 9
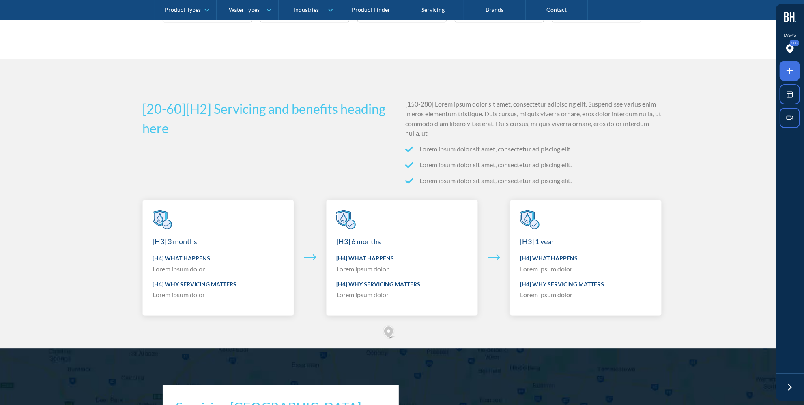
scroll to position [4091, 0]
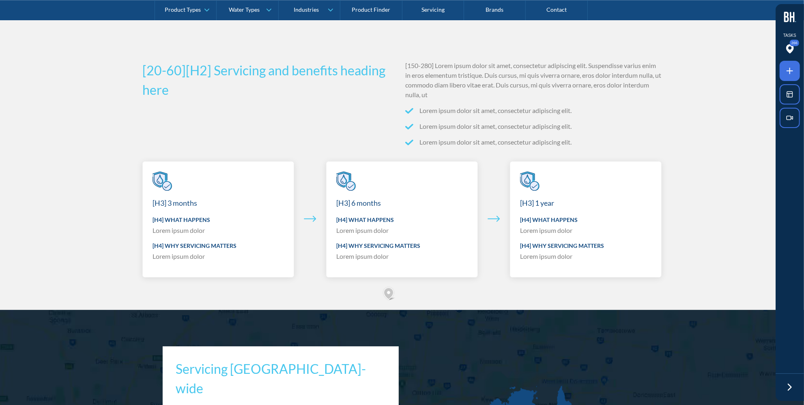
click at [182, 207] on h3 "[H3] 3 months" at bounding box center [174, 203] width 45 height 12
click at [360, 207] on h3 "[H3] 6 months" at bounding box center [358, 203] width 45 height 12
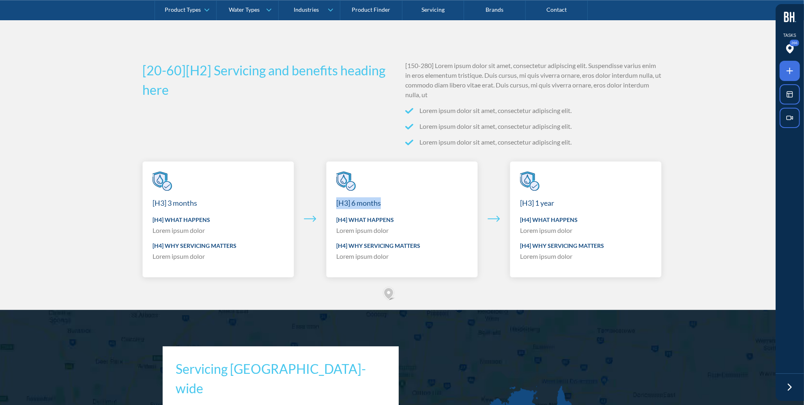
click at [360, 207] on h3 "[H3] 6 months" at bounding box center [358, 203] width 45 height 12
click at [548, 205] on h3 "[H3] 1 year" at bounding box center [537, 203] width 34 height 12
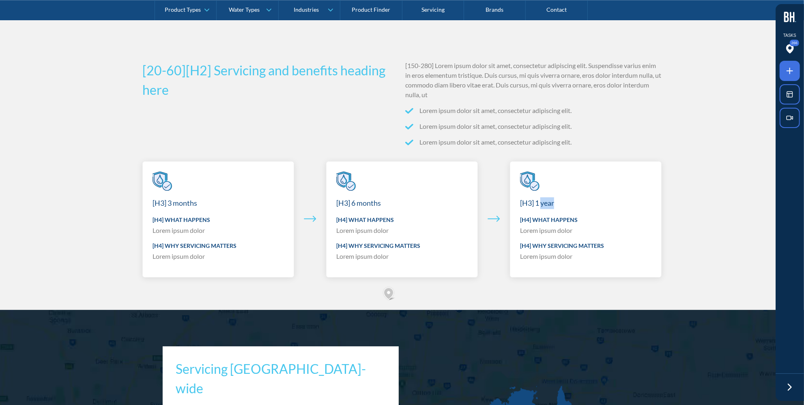
click at [548, 205] on h3 "[H3] 1 year" at bounding box center [537, 203] width 34 height 12
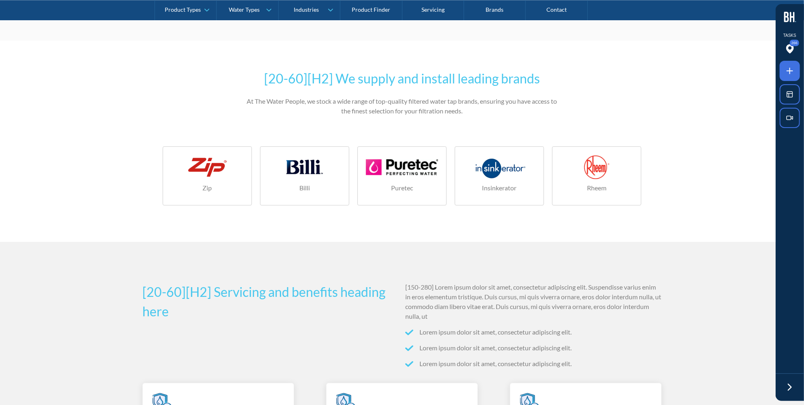
scroll to position [3759, 0]
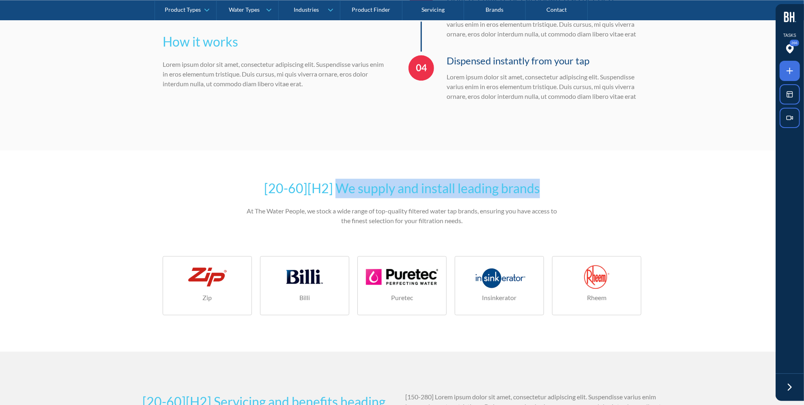
drag, startPoint x: 338, startPoint y: 197, endPoint x: 565, endPoint y: 193, distance: 227.5
click at [565, 193] on section "[20-60][H2] We supply and install leading brands At The Water People, we stock …" at bounding box center [402, 250] width 804 height 201
click at [343, 198] on h2 "[20-60][H2] We supply and install leading brands" at bounding box center [402, 188] width 316 height 19
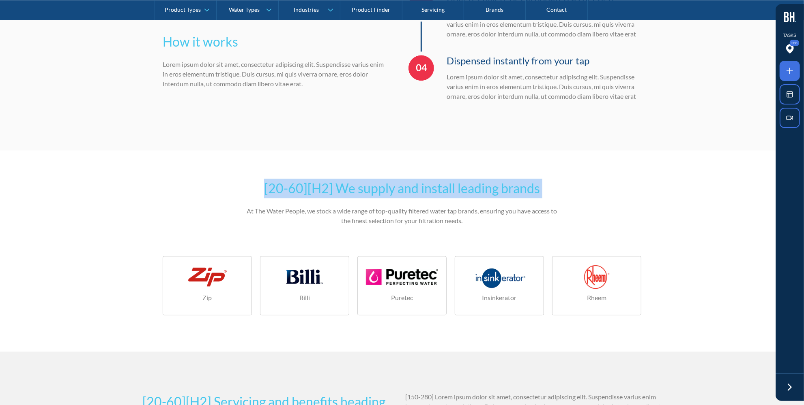
click at [343, 198] on h2 "[20-60][H2] We supply and install leading brands" at bounding box center [402, 188] width 316 height 19
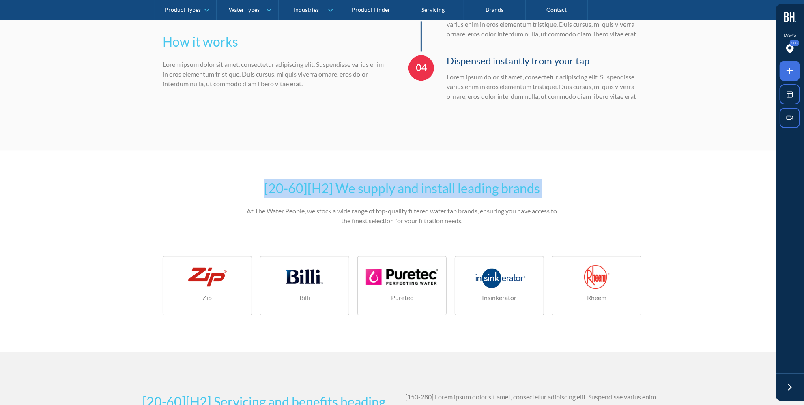
click at [343, 198] on h2 "[20-60][H2] We supply and install leading brands" at bounding box center [402, 188] width 316 height 19
click at [367, 196] on h2 "[20-60][H2] We supply and install leading brands" at bounding box center [402, 188] width 316 height 19
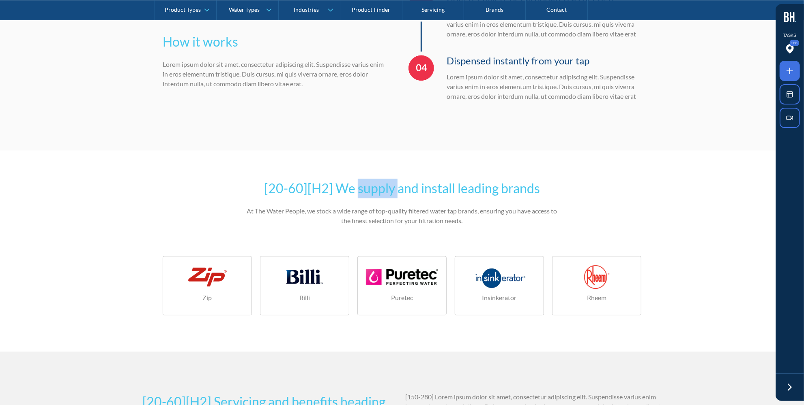
click at [367, 196] on h2 "[20-60][H2] We supply and install leading brands" at bounding box center [402, 188] width 316 height 19
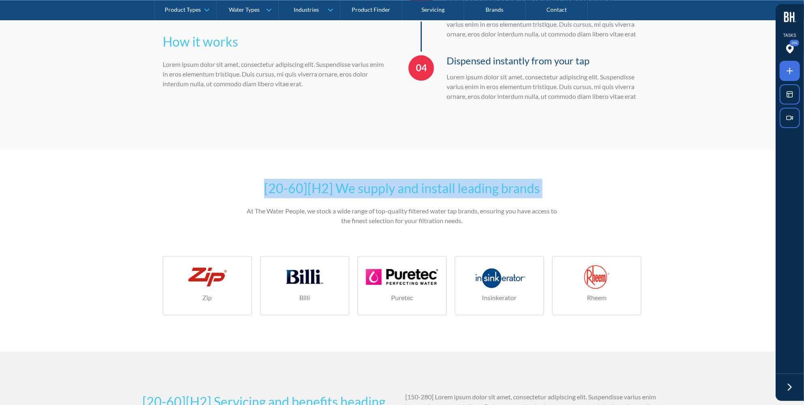
click at [367, 196] on h2 "[20-60][H2] We supply and install leading brands" at bounding box center [402, 188] width 316 height 19
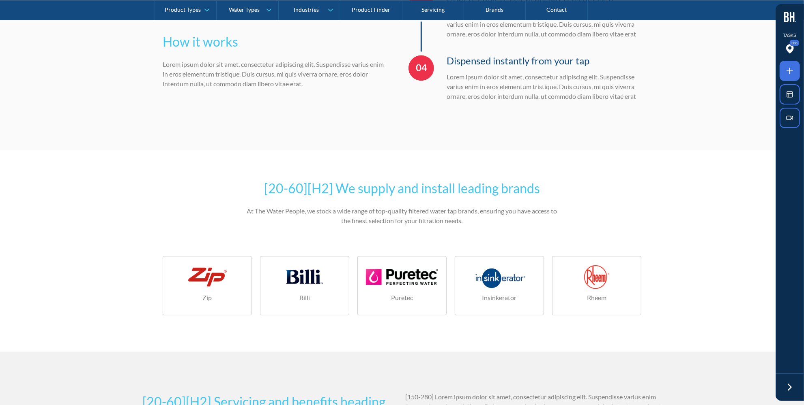
click at [361, 212] on p "At The Water People, we stock a wide range of top-quality filtered water tap br…" at bounding box center [402, 215] width 316 height 19
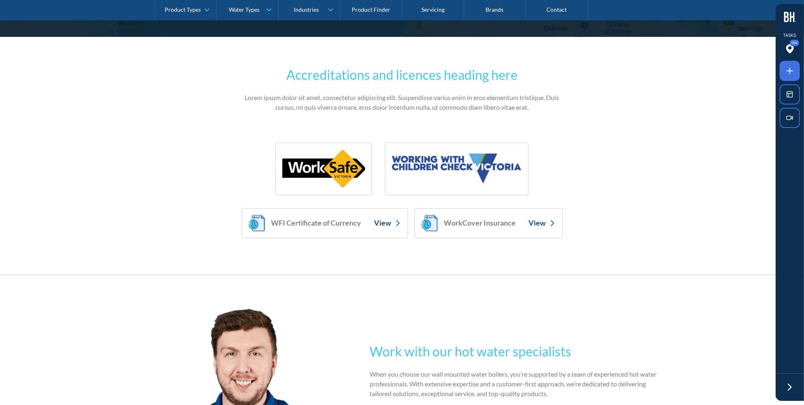
scroll to position [4644, 0]
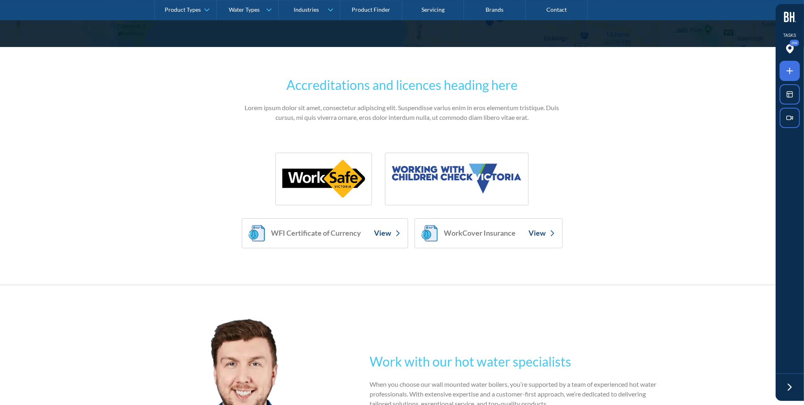
click at [702, 74] on span at bounding box center [789, 71] width 20 height 20
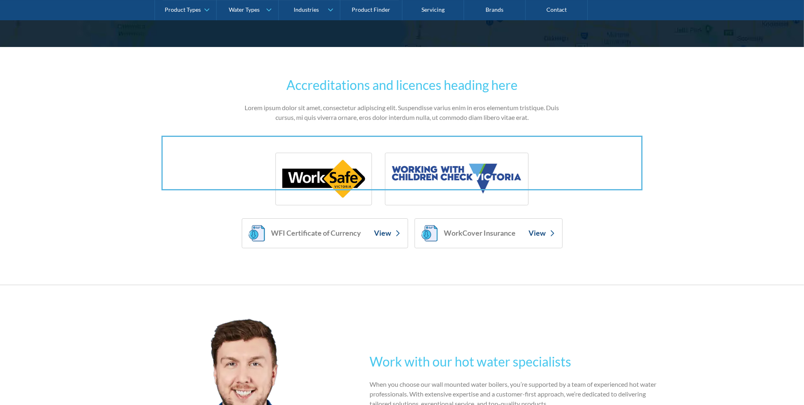
click at [547, 160] on div at bounding box center [402, 202] width 804 height 405
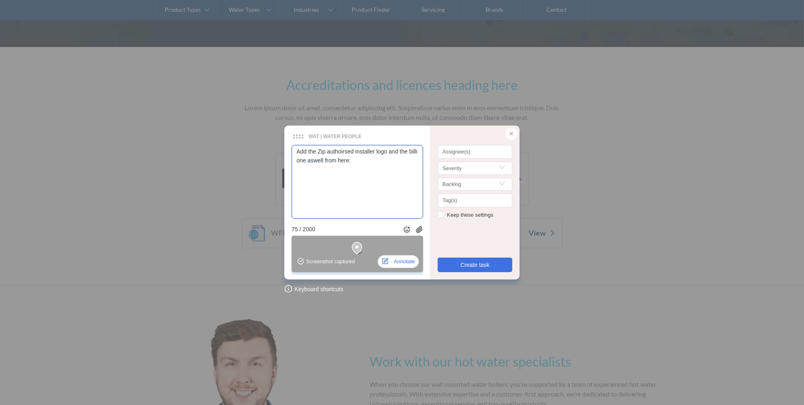
click at [357, 182] on textarea "Add the Zip authoirsed installer logo and the billi one aswell from here:" at bounding box center [356, 182] width 131 height 74
paste textarea "https://www.waterpeople.com.au/brands/zip"
click at [412, 180] on textarea "Add the Zip authoirsed installer logo and the billi one aswell from here: https…" at bounding box center [356, 182] width 131 height 74
paste textarea "https://www.waterpeople.com.au/brands/billi"
drag, startPoint x: 413, startPoint y: 188, endPoint x: 281, endPoint y: 146, distance: 138.1
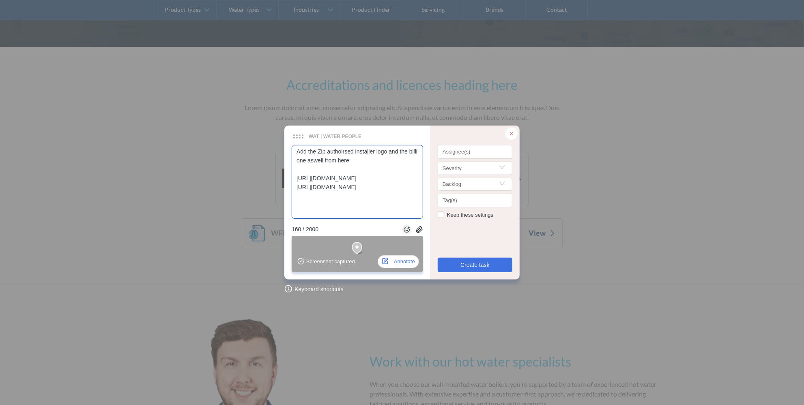
click at [281, 146] on div "WAT | Water People WAT | Water People Keyboard shortcuts Add the Zip authoirsed…" at bounding box center [402, 202] width 804 height 405
click at [467, 151] on div at bounding box center [474, 152] width 71 height 6
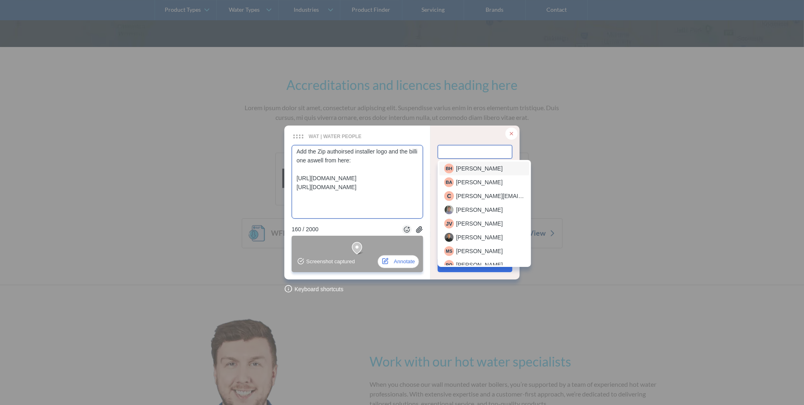
click at [471, 171] on span "Beverlee Halili" at bounding box center [479, 168] width 47 height 9
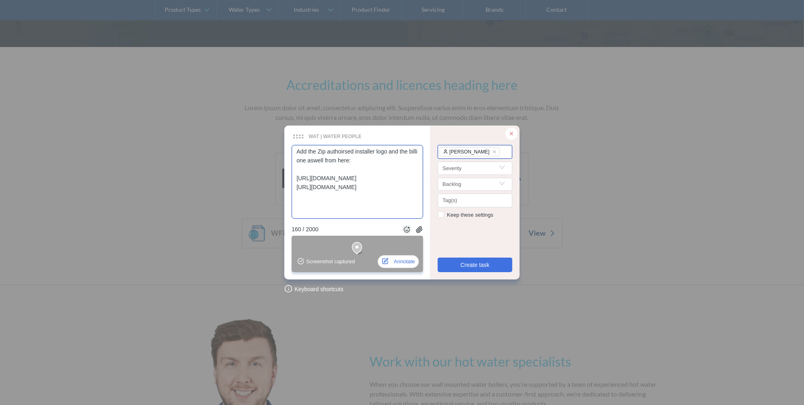
click at [498, 150] on div "Beverlee Halili" at bounding box center [474, 153] width 71 height 10
click at [493, 169] on div "Julian van Kan" at bounding box center [475, 169] width 62 height 10
click at [463, 133] on div "WAT | Water People" at bounding box center [397, 136] width 212 height 7
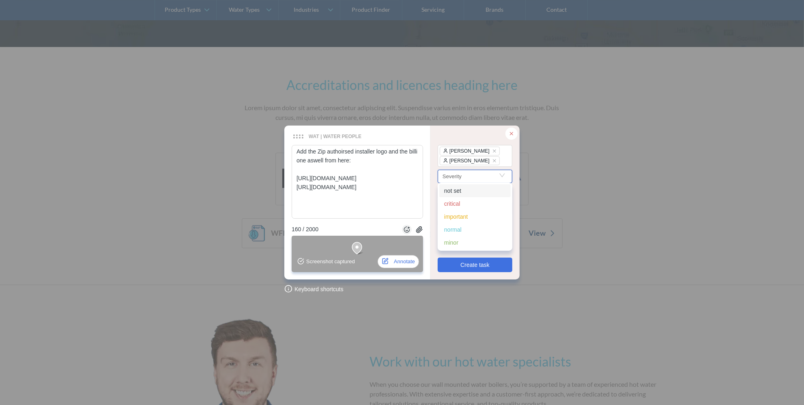
click at [466, 175] on input "Search" at bounding box center [474, 176] width 65 height 12
click at [462, 214] on div "important" at bounding box center [475, 216] width 62 height 9
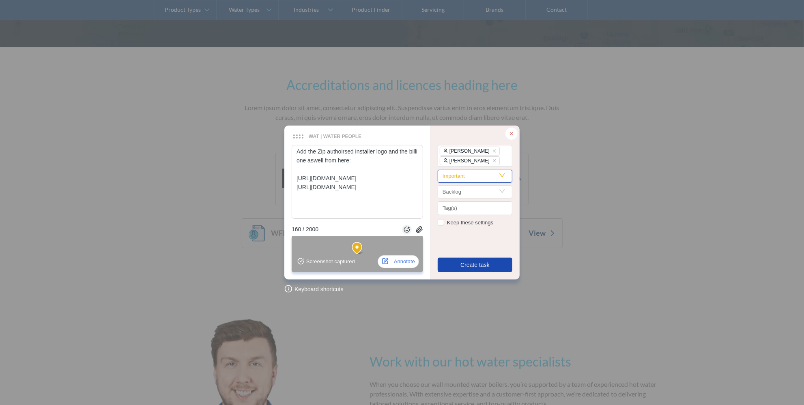
click at [474, 268] on span "Create task" at bounding box center [474, 265] width 29 height 9
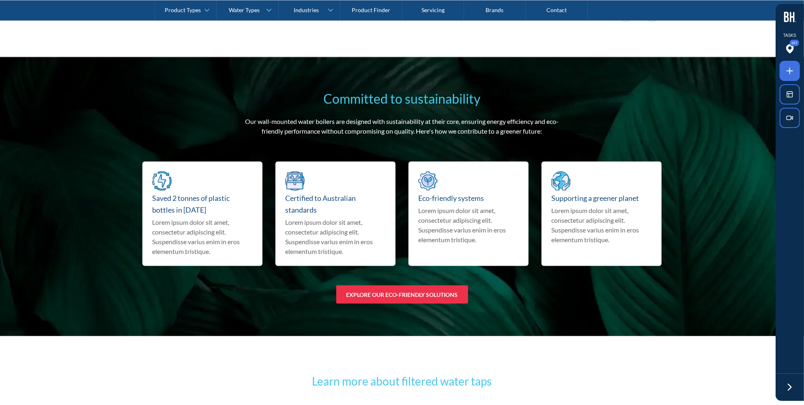
scroll to position [5418, 0]
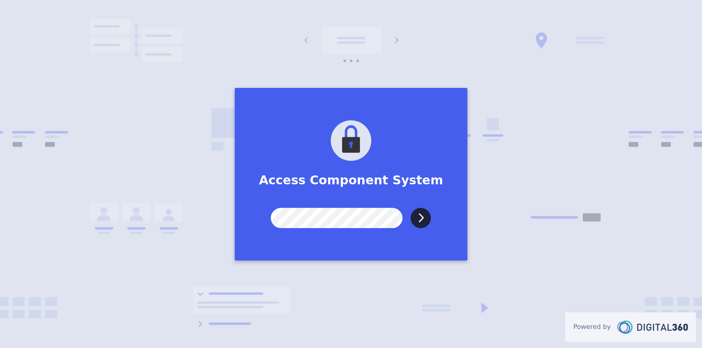
click at [411, 208] on input "Submit" at bounding box center [421, 218] width 20 height 20
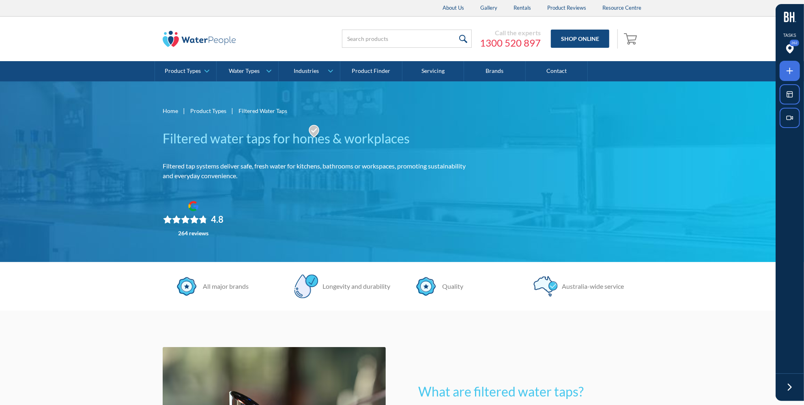
click at [791, 383] on icon at bounding box center [789, 388] width 12 height 12
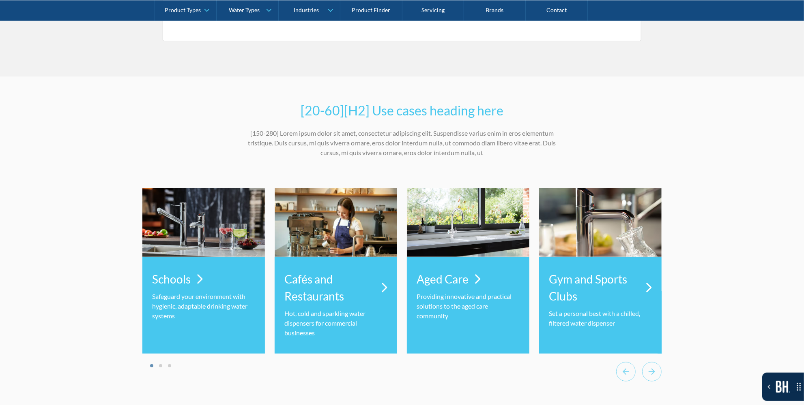
scroll to position [2543, 0]
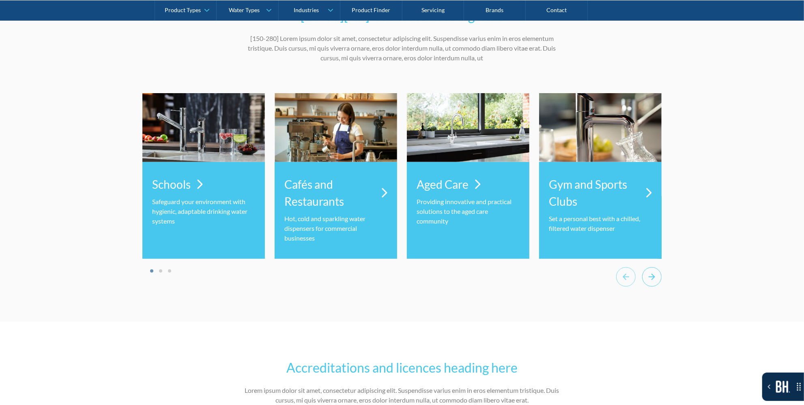
click at [655, 275] on icon "Next slide" at bounding box center [651, 277] width 19 height 20
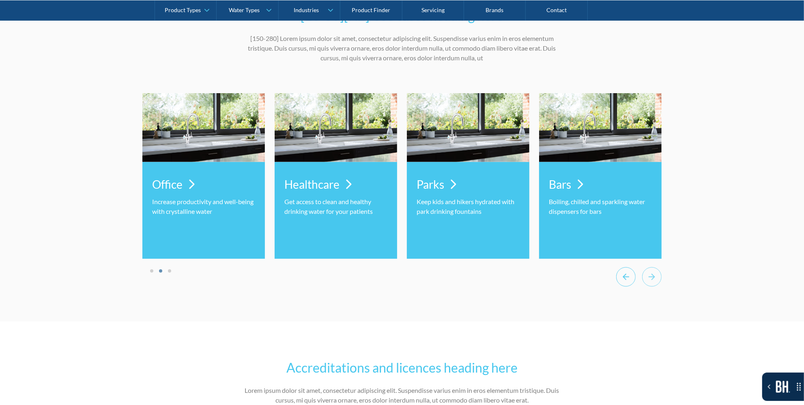
click at [622, 275] on icon "Previous slide" at bounding box center [625, 277] width 19 height 20
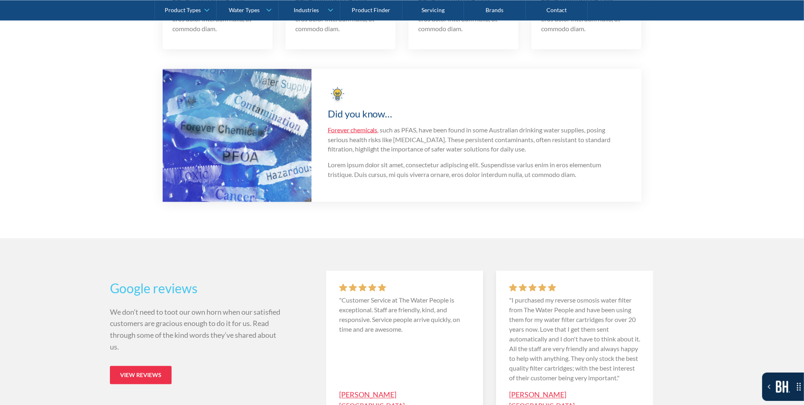
scroll to position [3575, 0]
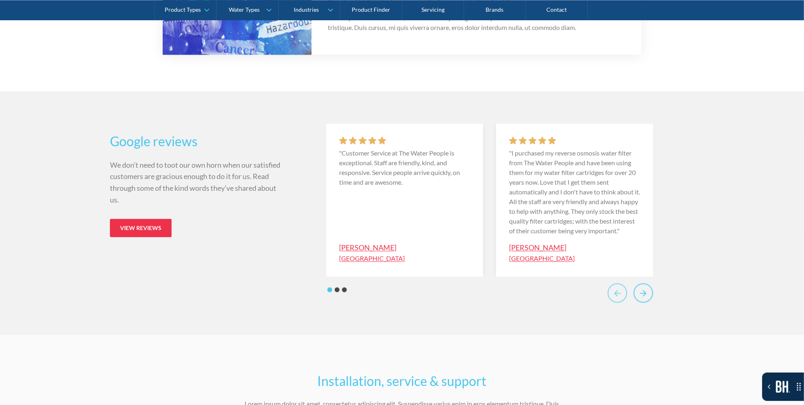
click at [642, 295] on icon "Next slide" at bounding box center [643, 293] width 10 height 10
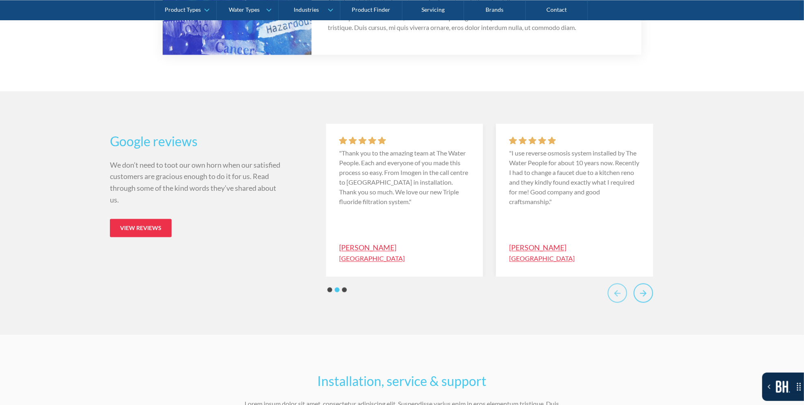
click at [642, 295] on icon "Next slide" at bounding box center [643, 293] width 10 height 10
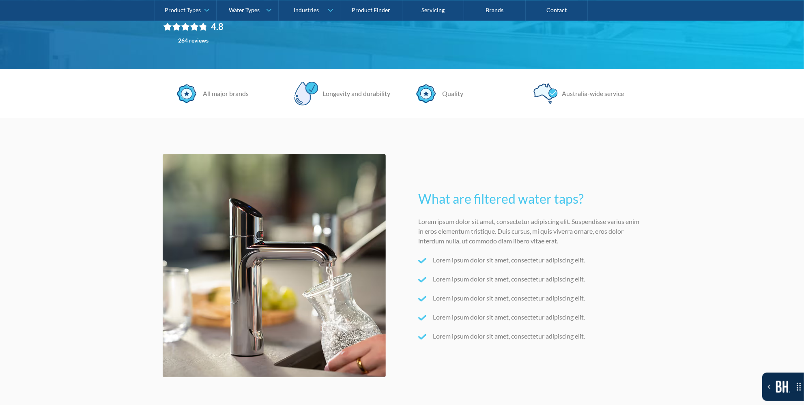
scroll to position [184, 0]
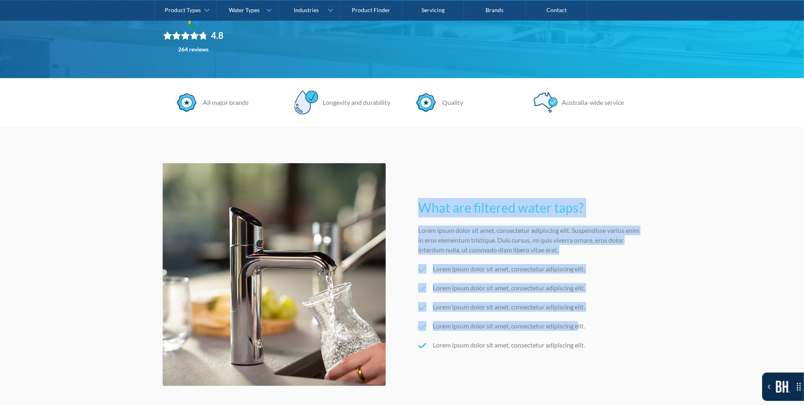
drag, startPoint x: 421, startPoint y: 205, endPoint x: 580, endPoint y: 328, distance: 200.9
click at [580, 328] on div "What are filtered water taps? Lorem ipsum dolor sit amet, consectetur adipiscin…" at bounding box center [529, 274] width 223 height 169
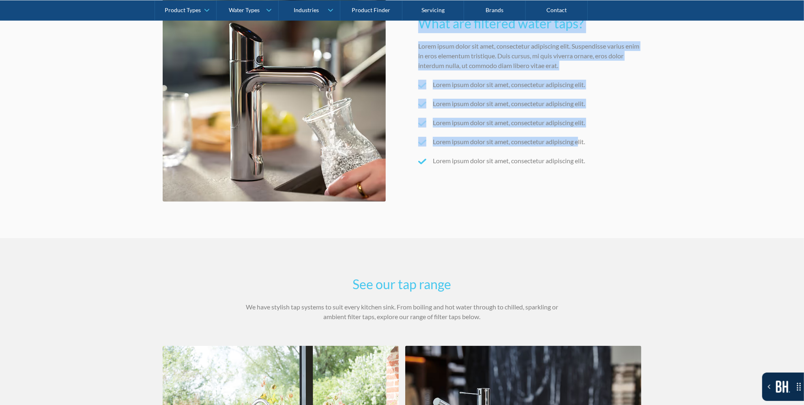
scroll to position [258, 0]
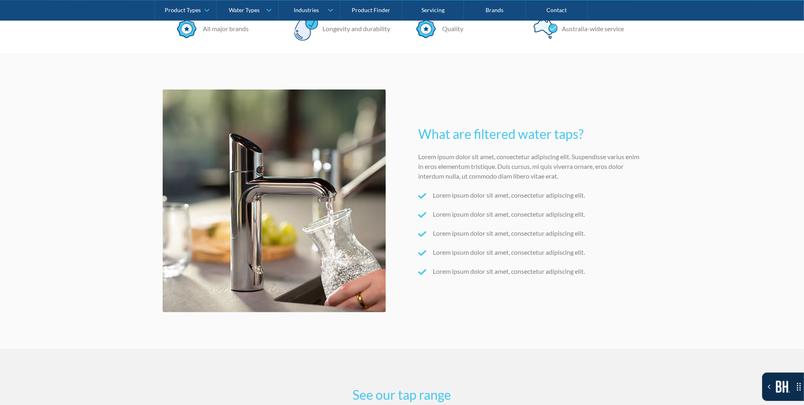
click at [630, 289] on div "What are filtered water taps? Lorem ipsum dolor sit amet, consectetur adipiscin…" at bounding box center [402, 201] width 478 height 223
click at [770, 381] on div "Toggle the Bugherd Sidebar" at bounding box center [783, 387] width 42 height 12
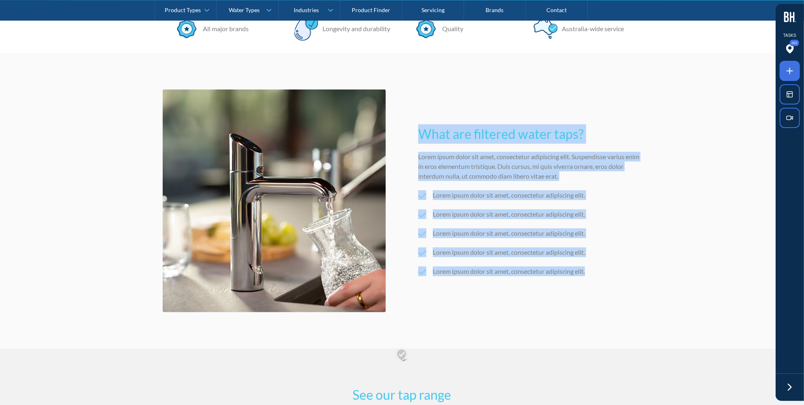
drag, startPoint x: 420, startPoint y: 249, endPoint x: 625, endPoint y: 296, distance: 210.3
click at [625, 296] on div "What are filtered water taps? Lorem ipsum dolor sit amet, consectetur adipiscin…" at bounding box center [402, 201] width 478 height 223
click at [700, 216] on section "What are filtered water taps? Lorem ipsum dolor sit amet, consectetur adipiscin…" at bounding box center [402, 201] width 804 height 296
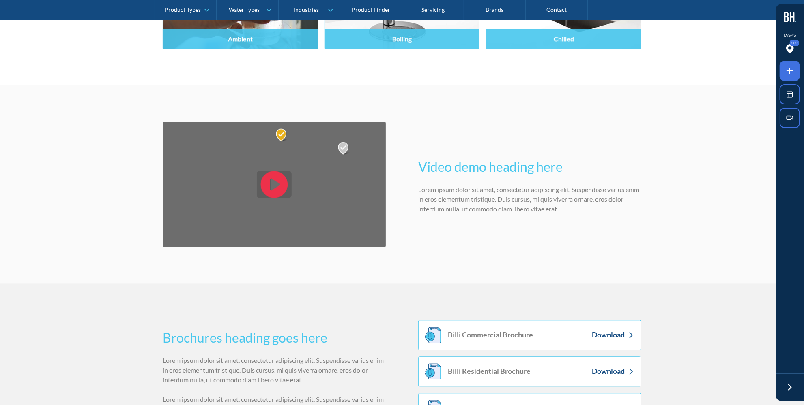
scroll to position [1290, 0]
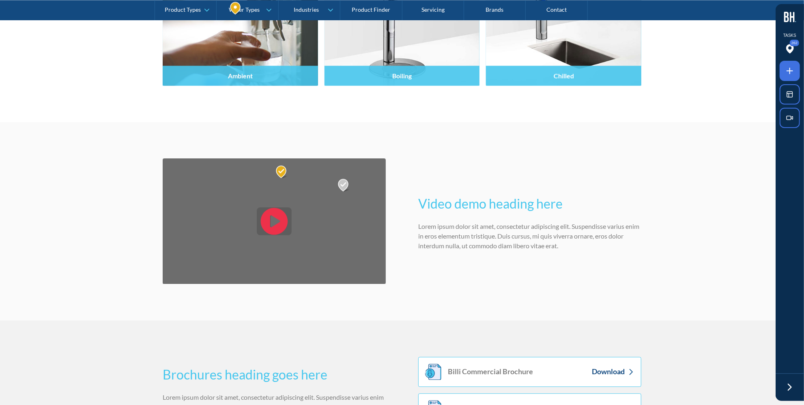
click at [778, 70] on div at bounding box center [789, 94] width 28 height 67
click at [791, 69] on icon at bounding box center [789, 71] width 10 height 10
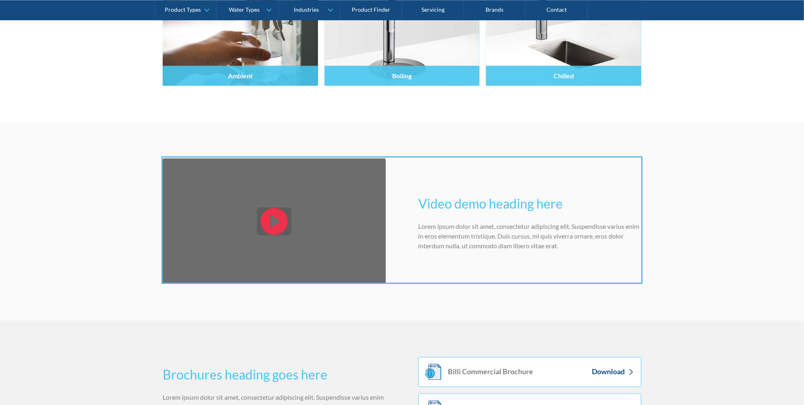
click at [392, 240] on div at bounding box center [402, 202] width 804 height 405
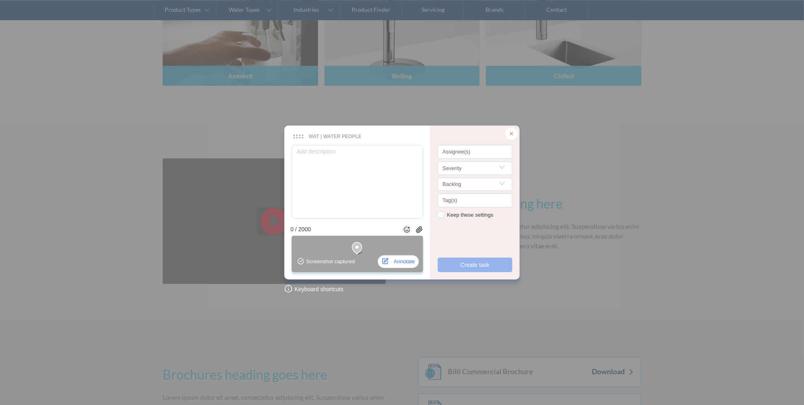
type textarea "P"
type textarea "Pl"
type textarea "Ple"
type textarea "Plea"
type textarea "Pleas"
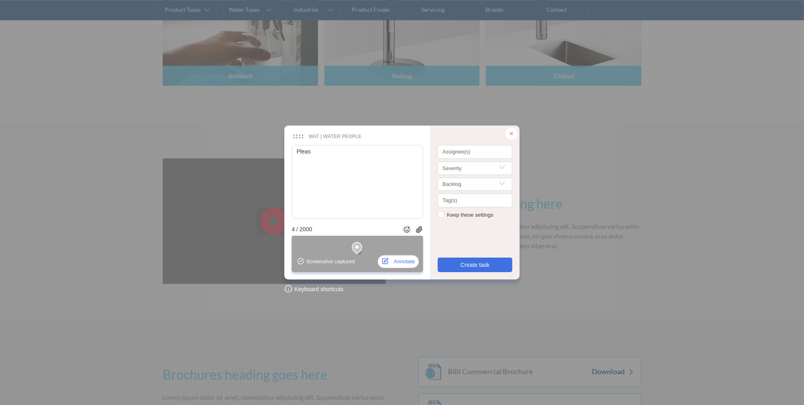
type textarea "Please"
type textarea "Please m"
type textarea "Please mo"
type textarea "Please mov"
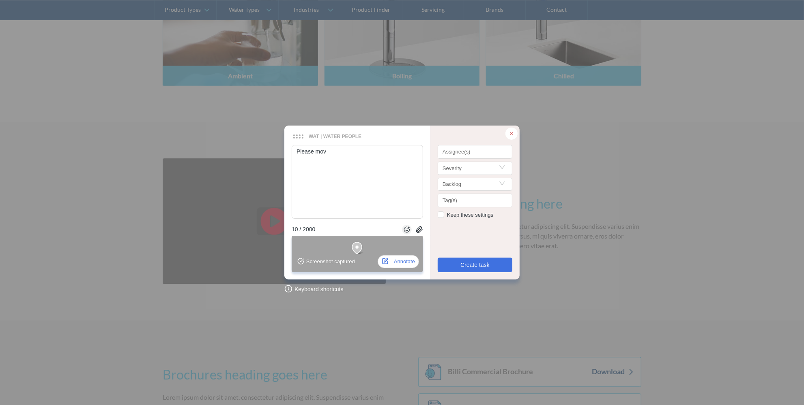
type textarea "Please move"
type textarea "Please move t"
type textarea "Please move th"
type textarea "Please move the"
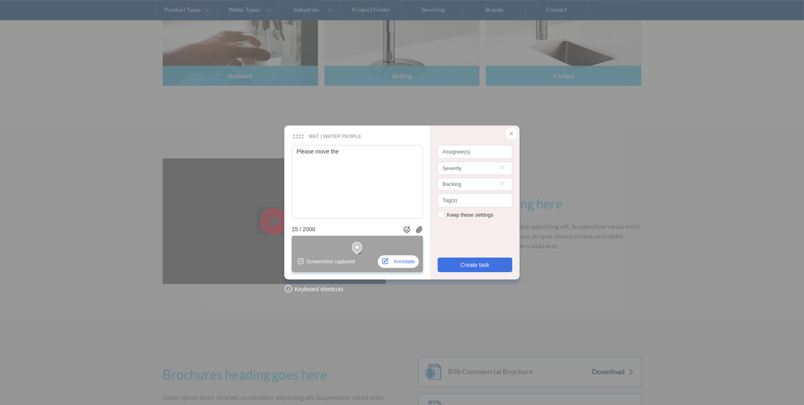
type textarea "Please move the"
type textarea "Please move the s"
type textarea "Please move the se"
type textarea "Please move the sec"
type textarea "Please move the secti"
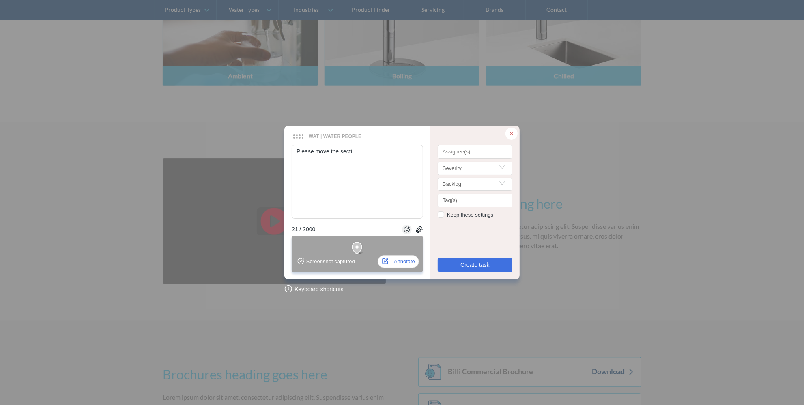
type textarea "Please move the sectio"
type textarea "Please move the section"
type textarea "Please move the section f"
type textarea "Please move the section fr"
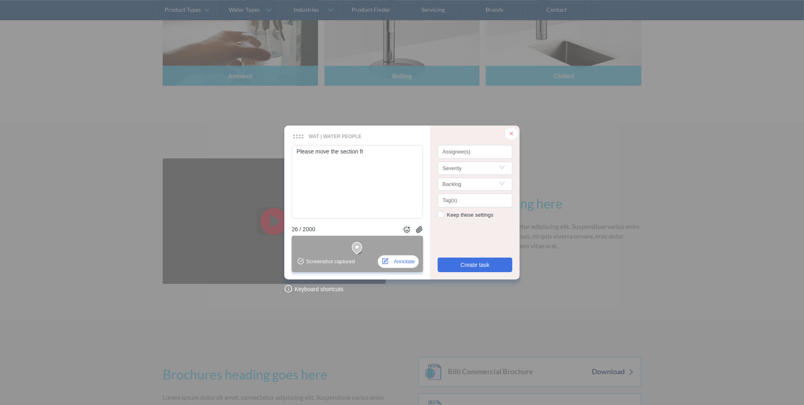
type textarea "Please move the section fro"
type textarea "Please move the section from"
type textarea "Please move the section from h"
type textarea "Please move the section from hi"
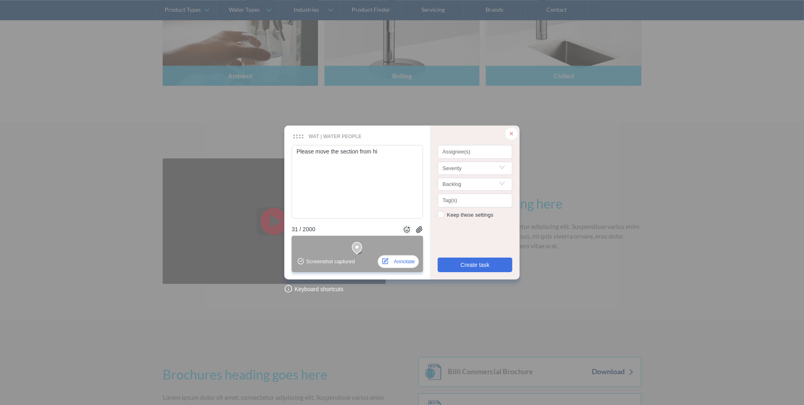
type textarea "Please move the section from hig"
type textarea "Please move the section from high"
type textarea "Please move the section from highe"
type textarea "Please move the section from higher"
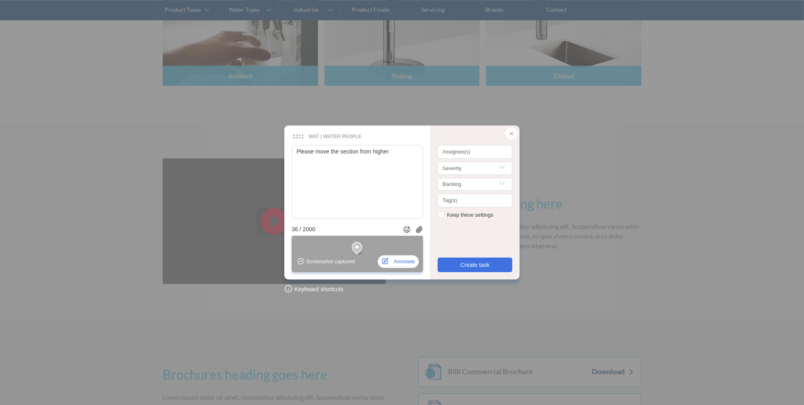
type textarea "Please move the section from higher u"
type textarea "Please move the section from higher up"
type textarea "Please move the section from higher up o"
type textarea "Please move the section from higher up on"
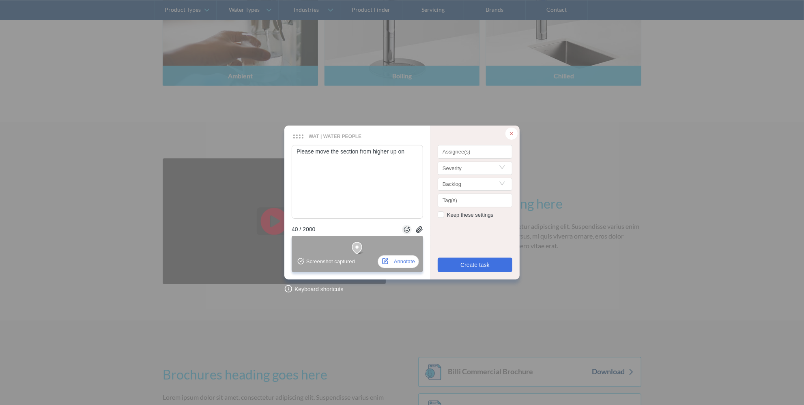
type textarea "Please move the section from higher up on"
type textarea "Please move the section from higher up on t"
type textarea "Please move the section from higher up on th"
type textarea "Please move the section from higher up on the"
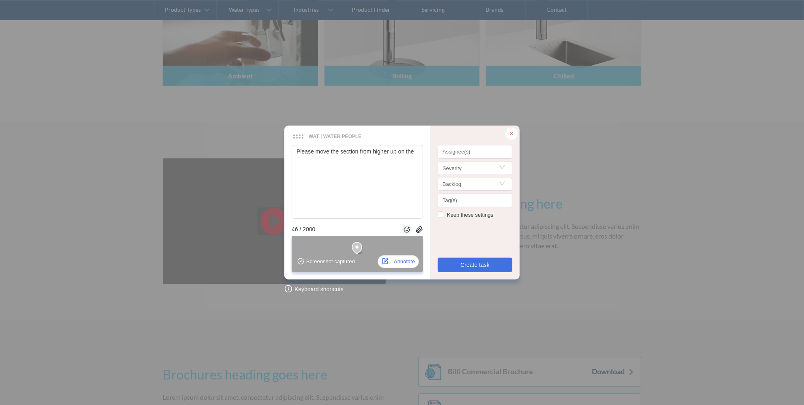
type textarea "Please move the section from higher up on the p"
type textarea "Please move the section from higher up on the pa"
type textarea "Please move the section from higher up on the pag"
type textarea "Please move the section from higher up on the page"
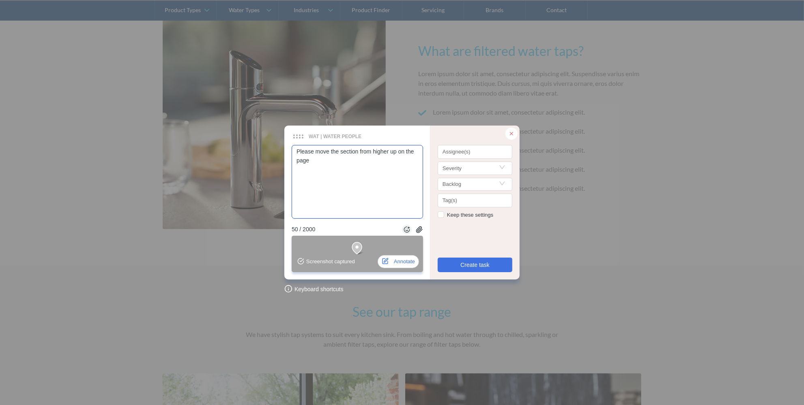
scroll to position [369, 0]
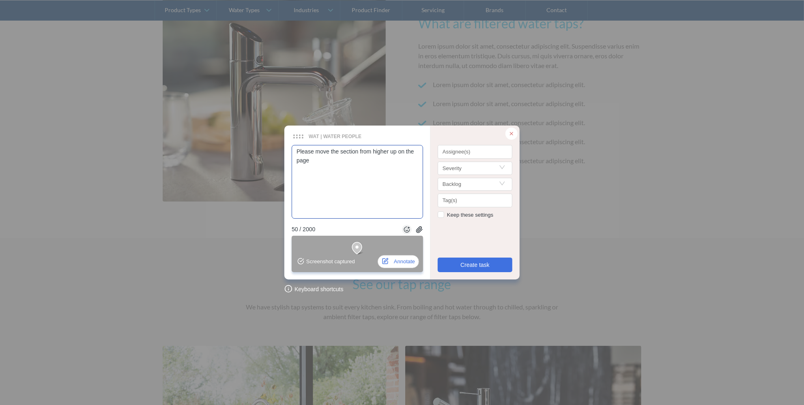
type textarea "Please move the section from higher up on the page"
type textarea "Please move the section from higher up on the page -"
type textarea "Please move the section from higher up on the page - W"
type textarea "Please move the section from higher up on the page - Wh"
type textarea "Please move the section from higher up on the page - Wha"
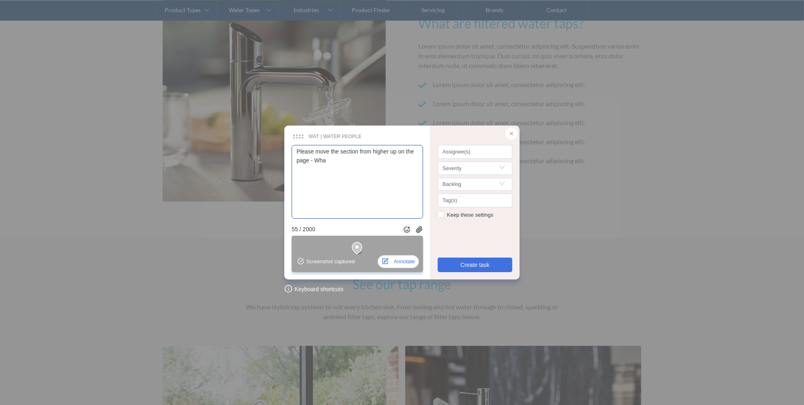
type textarea "Please move the section from higher up on the page - What"
type textarea "Please move the section from higher up on the page - What a"
type textarea "Please move the section from higher up on the page - What ar"
type textarea "Please move the section from higher up on the page - What are"
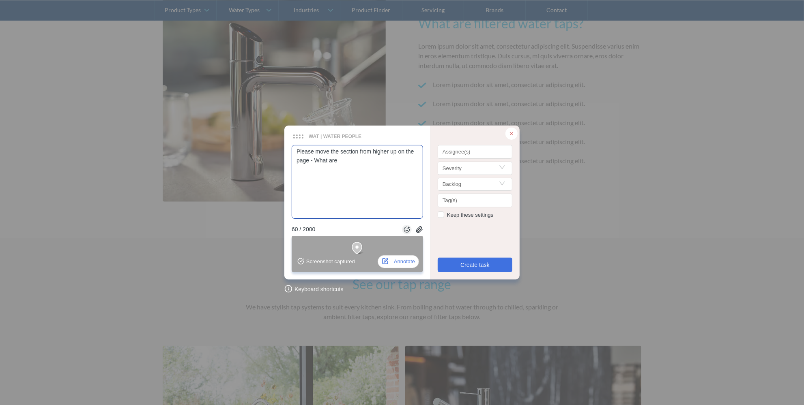
type textarea "Please move the section from higher up on the page - What are"
type textarea "Please move the section from higher up on the page - What are f"
type textarea "Please move the section from higher up on the page - What are fi"
type textarea "Please move the section from higher up on the page - What are filt"
type textarea "Please move the section from higher up on the page - What are filte"
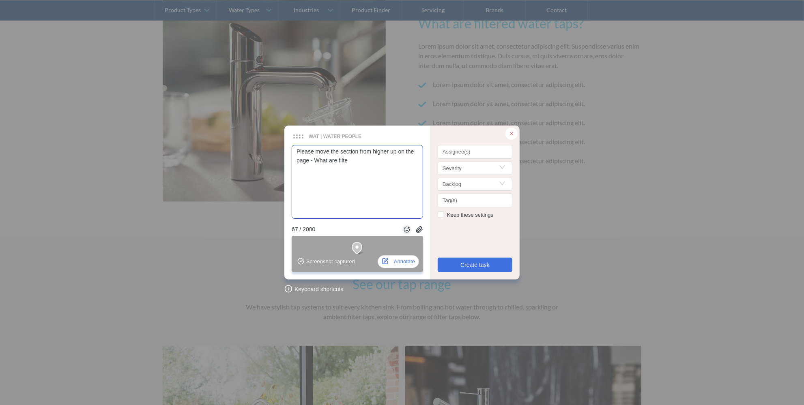
type textarea "Please move the section from higher up on the page - What are filter"
type textarea "Please move the section from higher up on the page - What are filtere"
type textarea "Please move the section from higher up on the page - What are filtered"
type textarea "Please move the section from higher up on the page - What are filtered w"
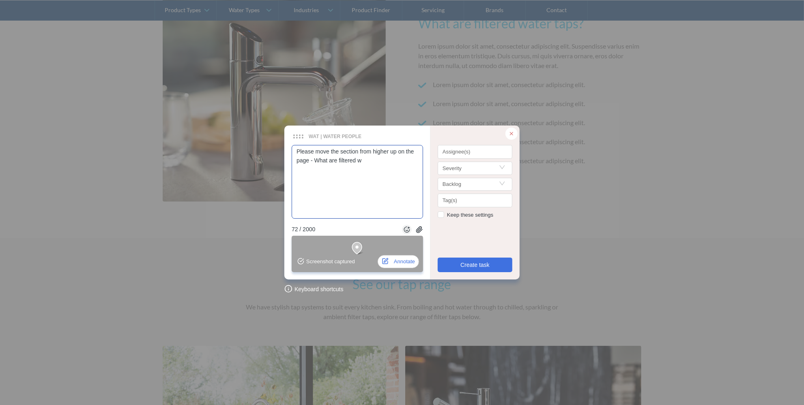
type textarea "Please move the section from higher up on the page - What are filtered wa"
type textarea "Please move the section from higher up on the page - What are filtered wat"
type textarea "Please move the section from higher up on the page - What are filtered wate"
type textarea "Please move the section from higher up on the page - What are filtered water"
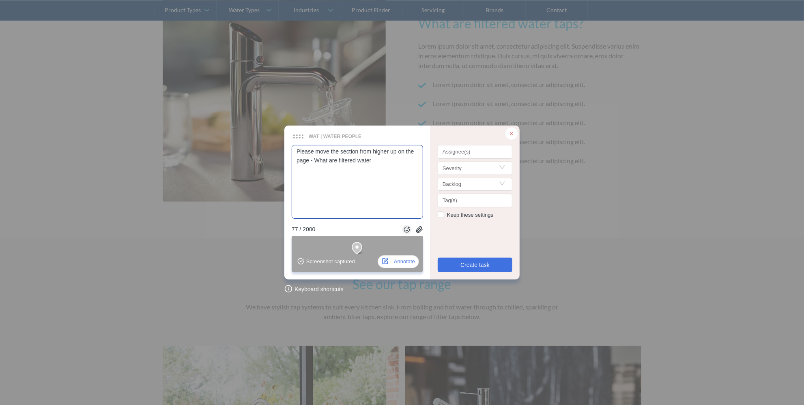
type textarea "Please move the section from higher up on the page - What are filtered water t"
type textarea "Please move the section from higher up on the page - What are filtered water ta"
type textarea "Please move the section from higher up on the page - What are filtered water tap"
type textarea "Please move the section from higher up on the page - What are filtered water ta…"
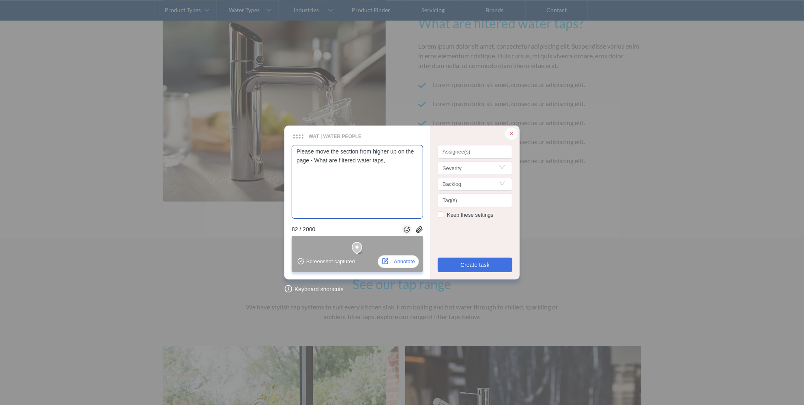
type textarea "Please move the section from higher up on the page - What are filtered water ta…"
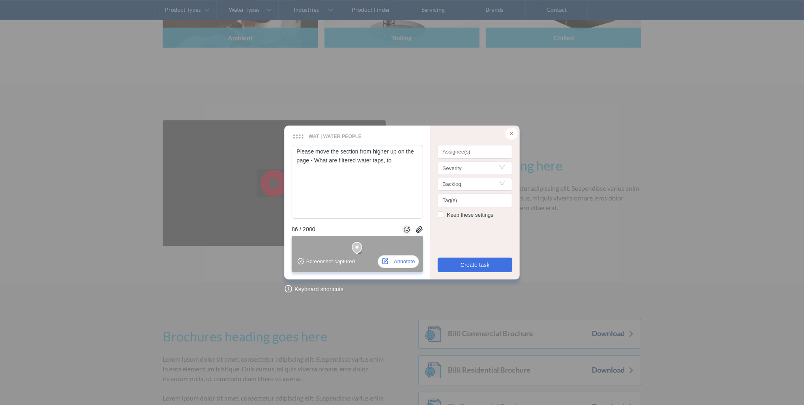
scroll to position [1363, 0]
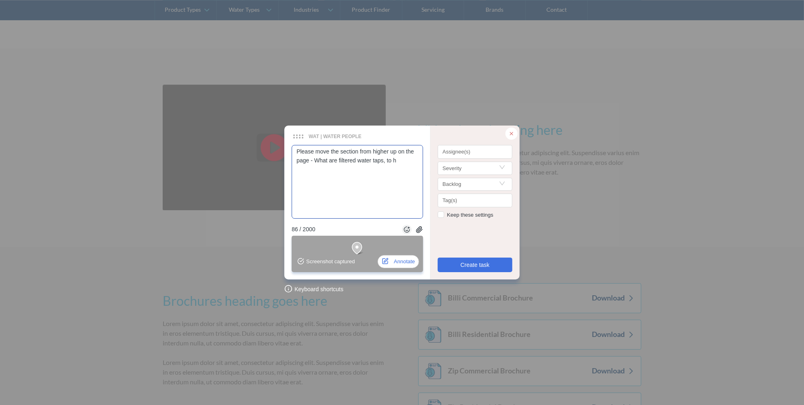
type textarea "Please move the section from higher up on the page - What are filtered water ta…"
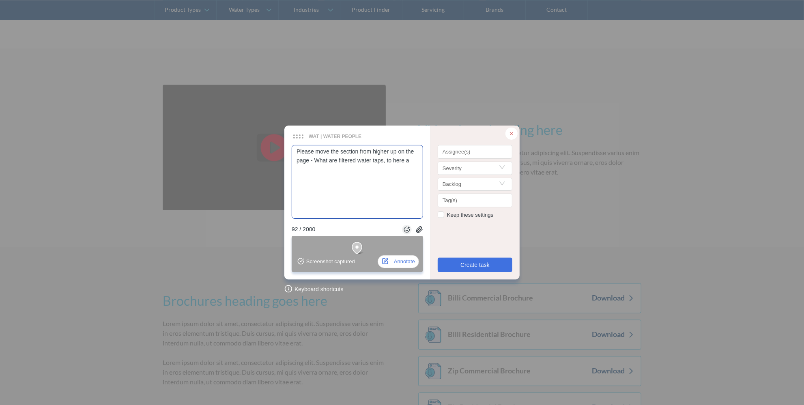
type textarea "Please move the section from higher up on the page - What are filtered water ta…"
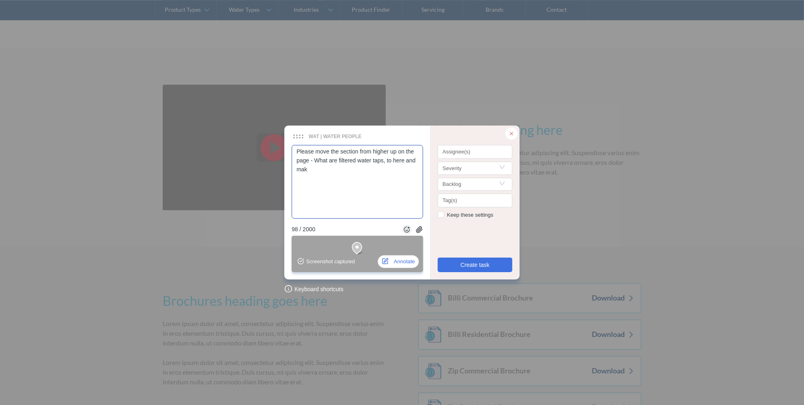
type textarea "Please move the section from higher up on the page - What are filtered water ta…"
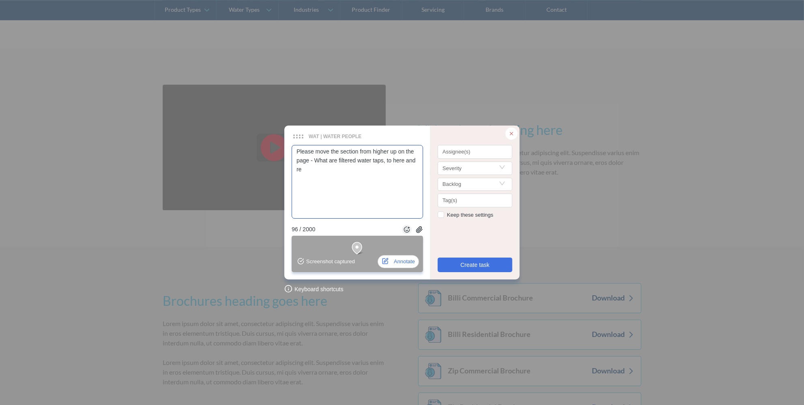
type textarea "Please move the section from higher up on the page - What are filtered water ta…"
click at [455, 150] on div at bounding box center [474, 152] width 71 height 6
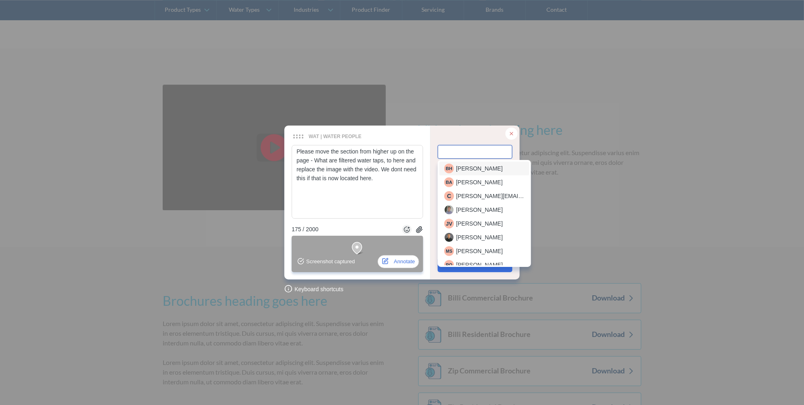
click at [464, 168] on span "Beverlee Halili" at bounding box center [479, 168] width 47 height 9
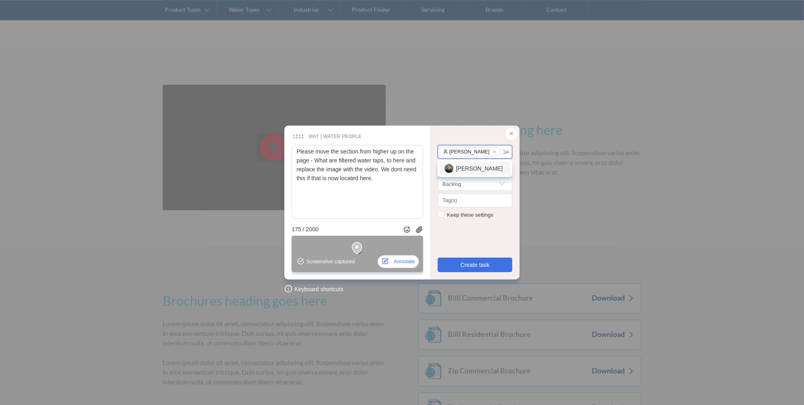
scroll to position [0, 1]
click at [469, 172] on span "Julian van Kan" at bounding box center [479, 168] width 47 height 9
click at [480, 133] on div "WAT | Water People" at bounding box center [397, 136] width 212 height 7
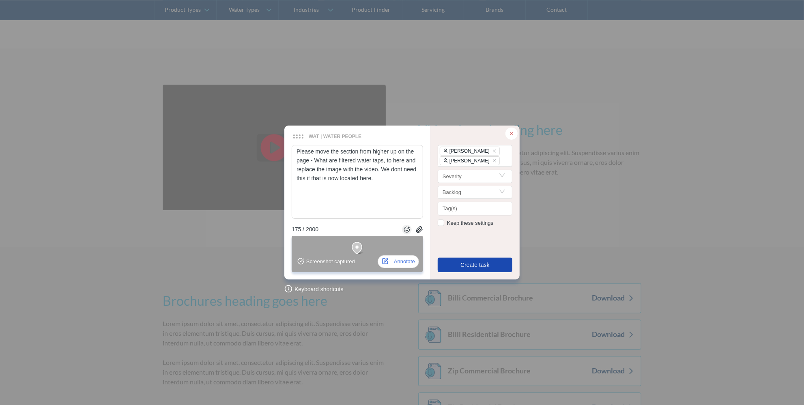
click at [479, 263] on span "Create task" at bounding box center [474, 265] width 29 height 9
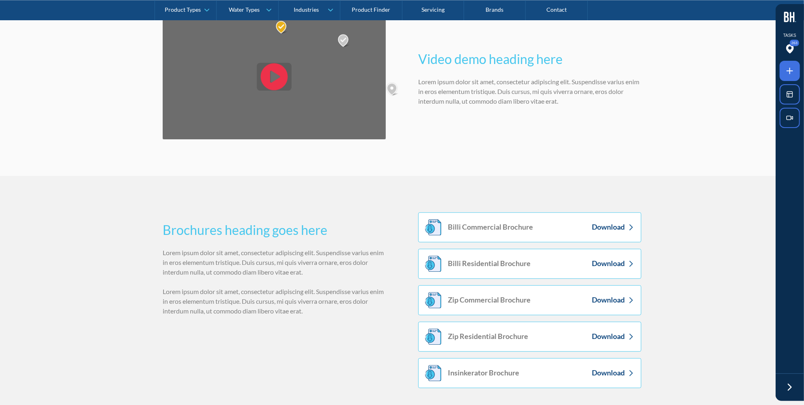
scroll to position [1511, 0]
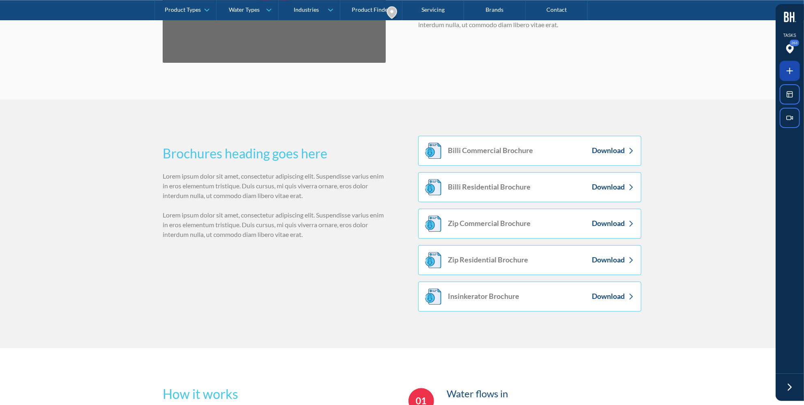
click at [789, 71] on icon at bounding box center [789, 71] width 0 height 6
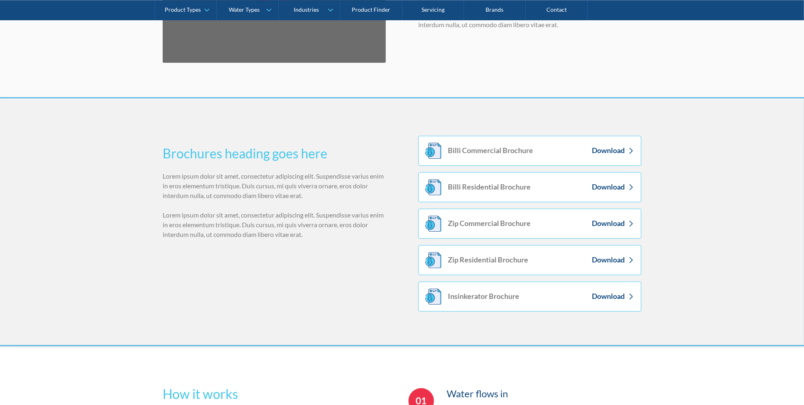
click at [428, 99] on div at bounding box center [402, 202] width 804 height 405
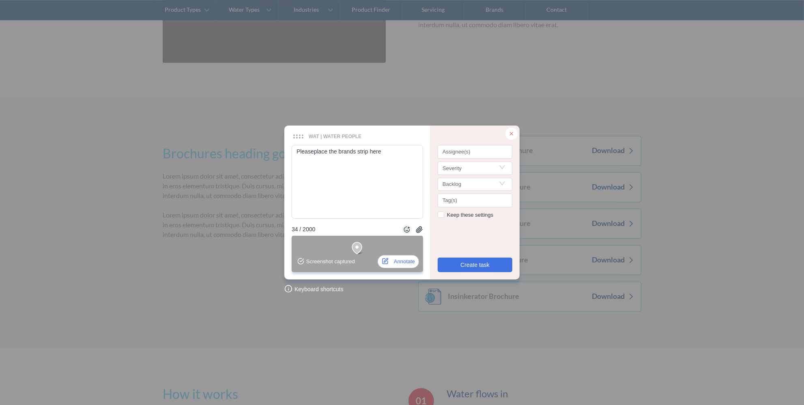
drag, startPoint x: 391, startPoint y: 153, endPoint x: 287, endPoint y: 151, distance: 103.4
click at [287, 151] on div "Pleaseplace the brands strip here 34 / 2000 ctrl + enter to submit Drag & drop …" at bounding box center [357, 203] width 146 height 154
click at [508, 133] on icon at bounding box center [511, 134] width 6 height 6
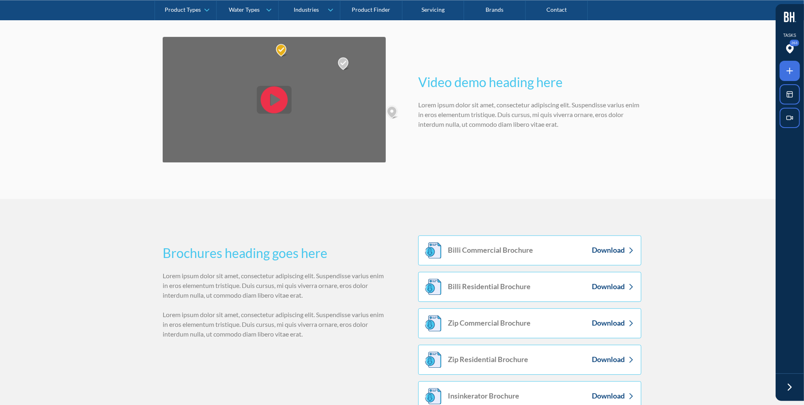
scroll to position [1400, 0]
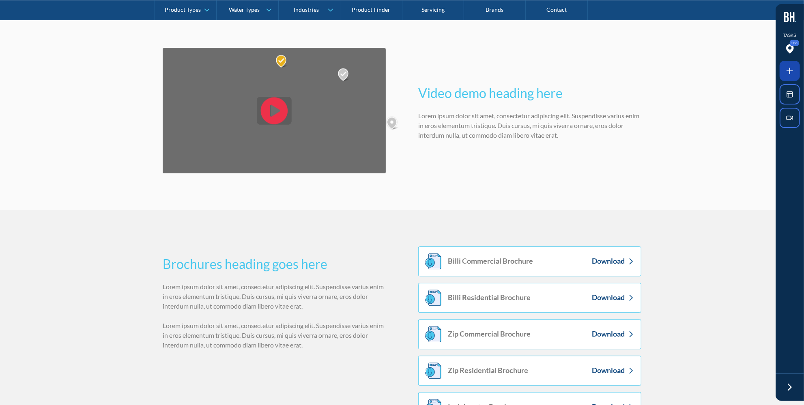
click at [798, 78] on span at bounding box center [789, 71] width 20 height 20
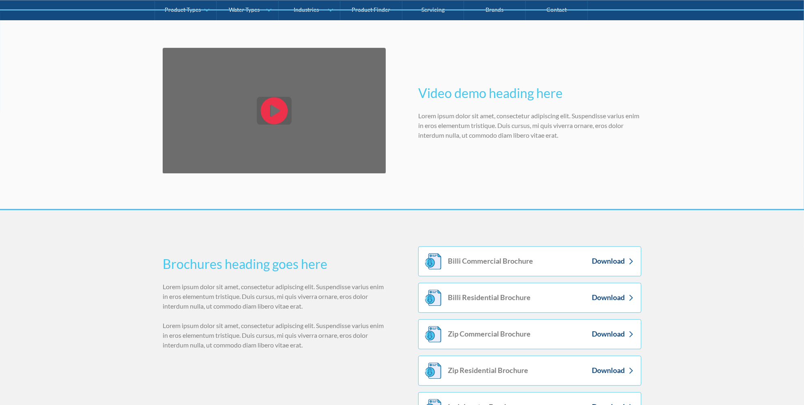
click at [348, 208] on div at bounding box center [402, 202] width 804 height 405
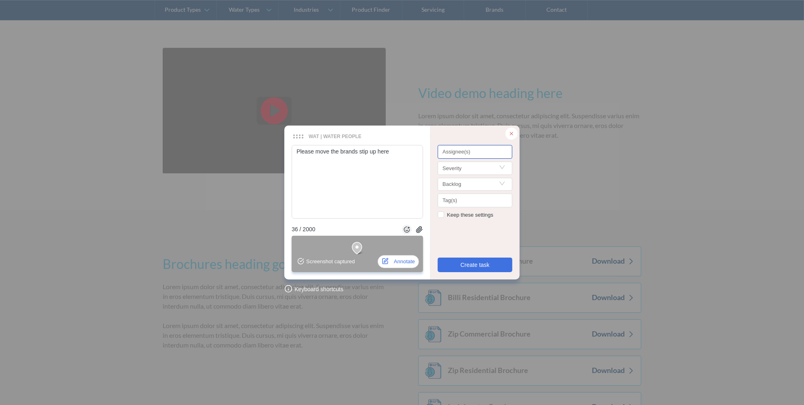
click at [468, 153] on div at bounding box center [474, 152] width 71 height 6
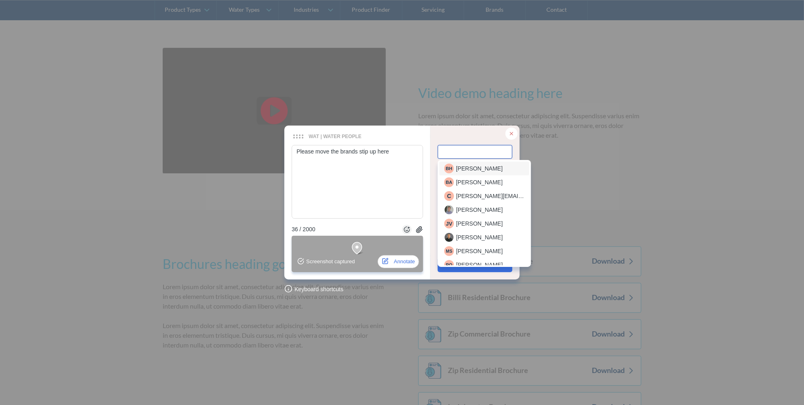
click at [469, 166] on span "Beverlee Halili" at bounding box center [479, 168] width 47 height 9
click at [497, 153] on div "Beverlee Halili" at bounding box center [474, 153] width 71 height 10
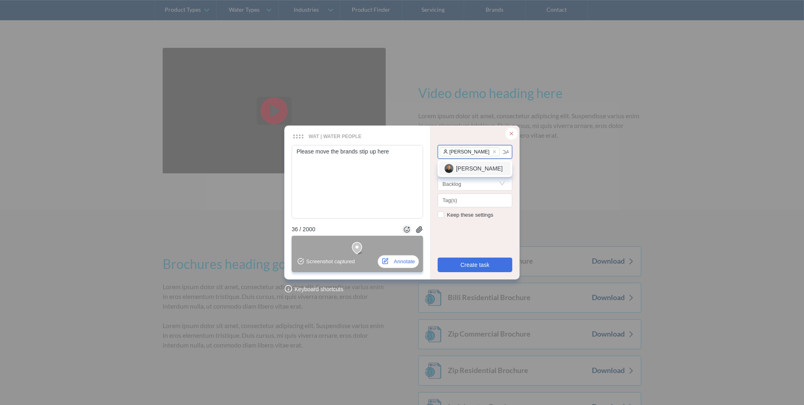
scroll to position [0, 1]
click at [483, 167] on span "Julian van Kan" at bounding box center [479, 168] width 47 height 9
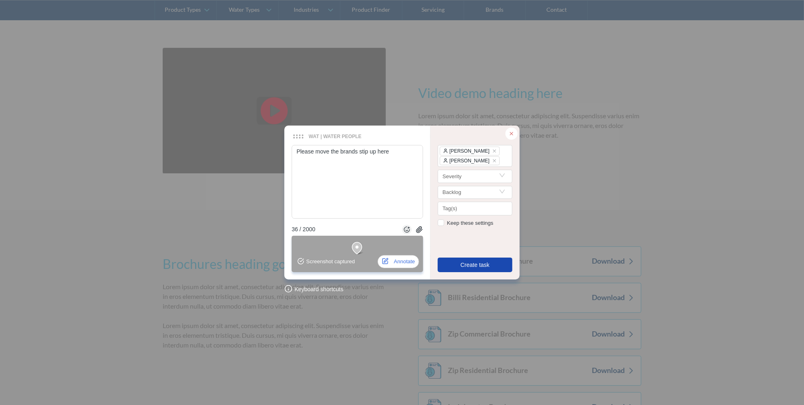
click at [475, 264] on span "Create task" at bounding box center [474, 265] width 29 height 9
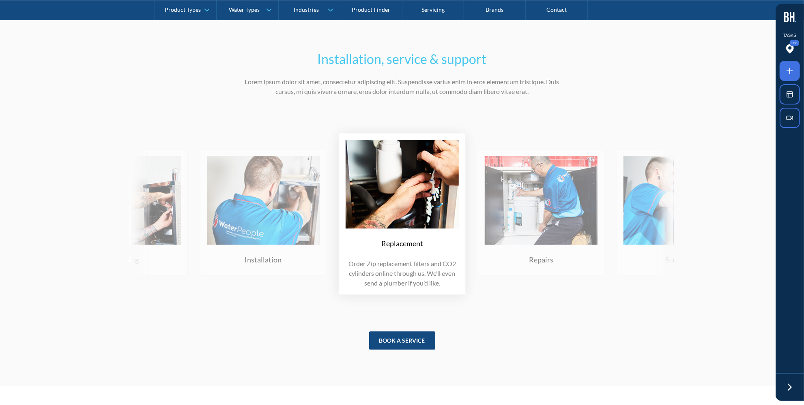
scroll to position [3907, 0]
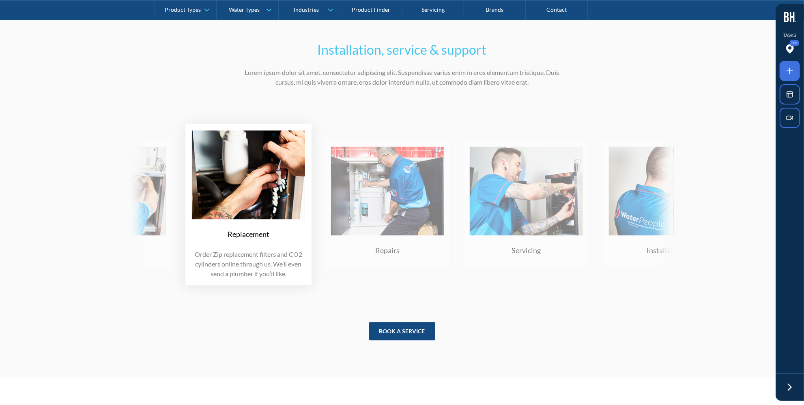
drag, startPoint x: 487, startPoint y: 211, endPoint x: 322, endPoint y: 214, distance: 165.0
click at [331, 214] on img at bounding box center [387, 191] width 113 height 89
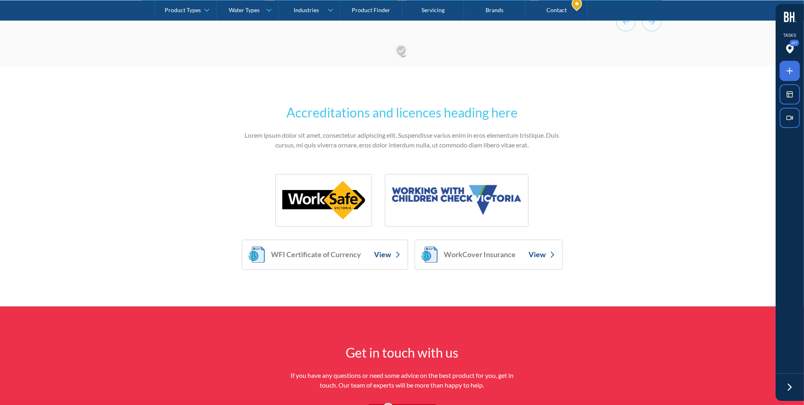
scroll to position [2801, 0]
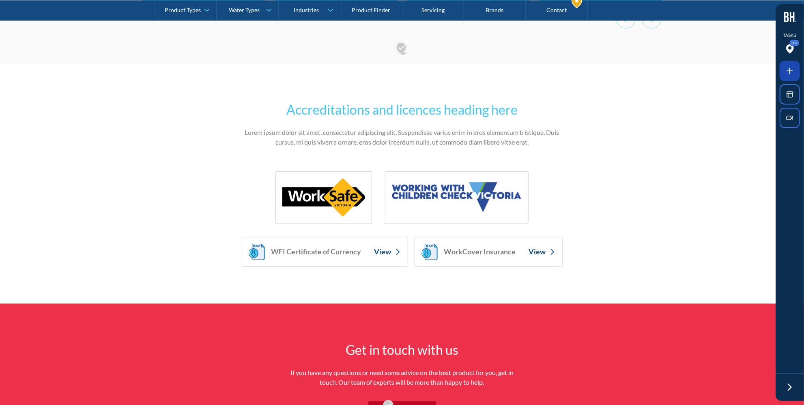
click at [792, 69] on icon at bounding box center [789, 71] width 10 height 10
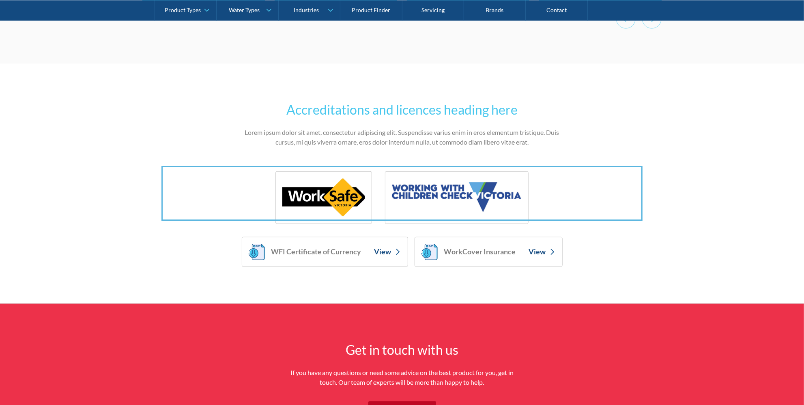
click at [545, 191] on div at bounding box center [402, 202] width 804 height 405
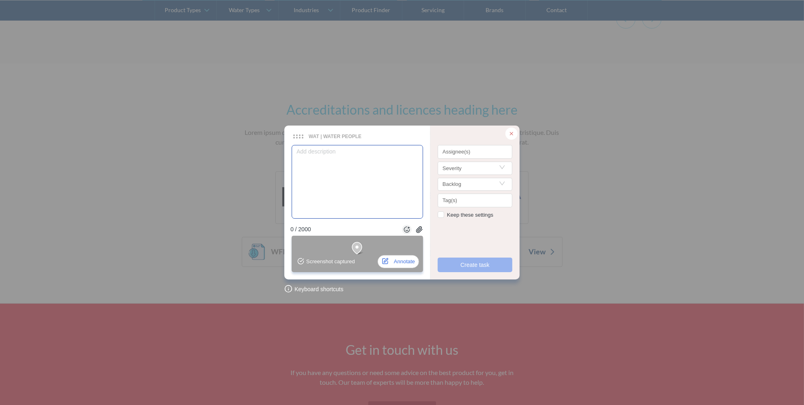
click at [312, 155] on textarea at bounding box center [356, 182] width 131 height 74
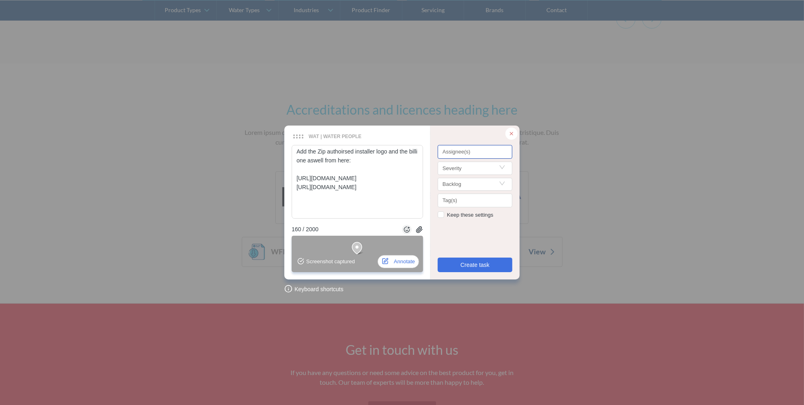
click at [466, 149] on div at bounding box center [474, 152] width 71 height 6
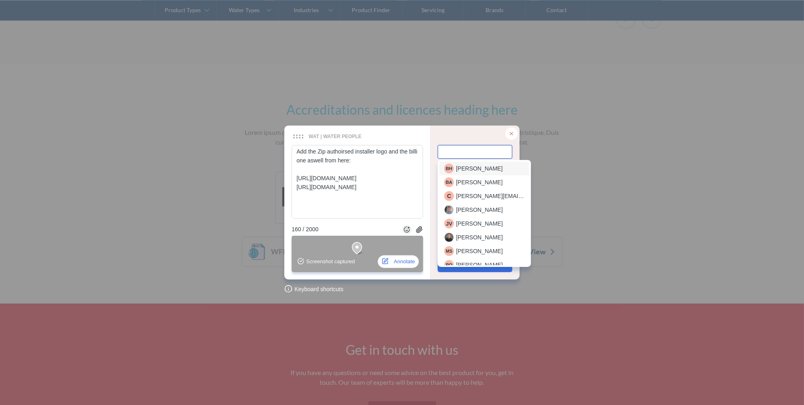
click at [466, 164] on span "Beverlee Halili" at bounding box center [479, 168] width 47 height 9
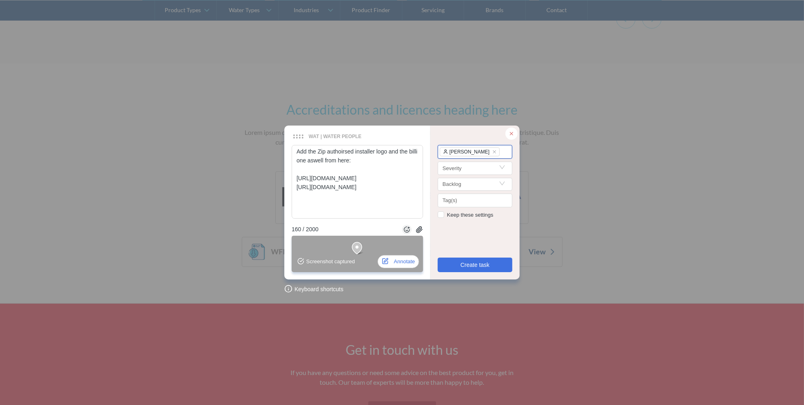
click at [503, 148] on div "Beverlee Halili" at bounding box center [474, 153] width 71 height 10
click at [481, 171] on span "Julian van Kan" at bounding box center [479, 168] width 47 height 9
click at [453, 174] on input "Search" at bounding box center [474, 176] width 65 height 12
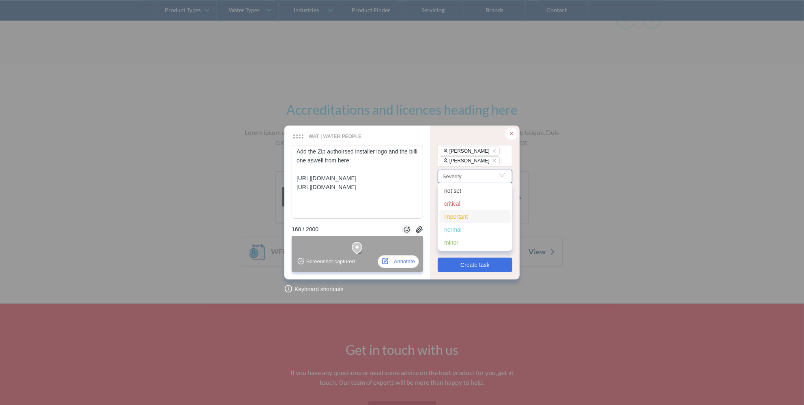
click at [461, 215] on div "important" at bounding box center [475, 216] width 62 height 9
click at [476, 267] on span "Create task" at bounding box center [474, 265] width 29 height 9
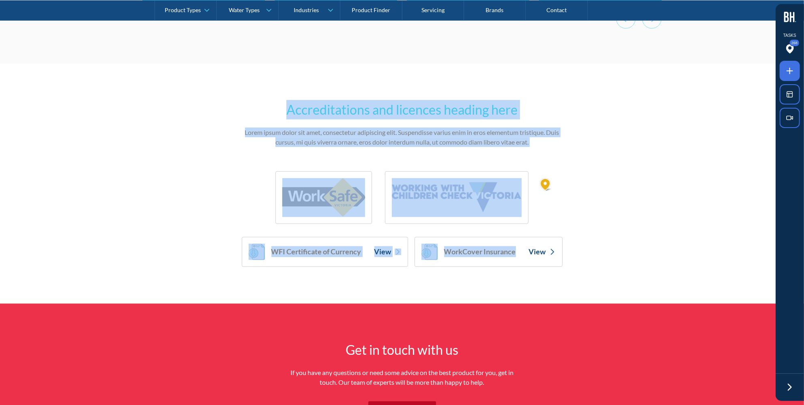
drag, startPoint x: 274, startPoint y: 109, endPoint x: 603, endPoint y: 225, distance: 349.5
click at [596, 233] on section "Accreditations and licences heading here Lorem ipsum dolor sit amet, consectetu…" at bounding box center [402, 184] width 804 height 240
click at [439, 6] on link "Servicing" at bounding box center [433, 10] width 62 height 20
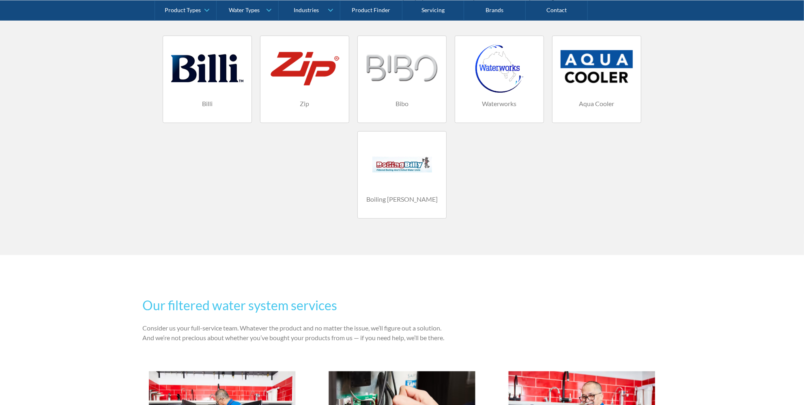
scroll to position [921, 0]
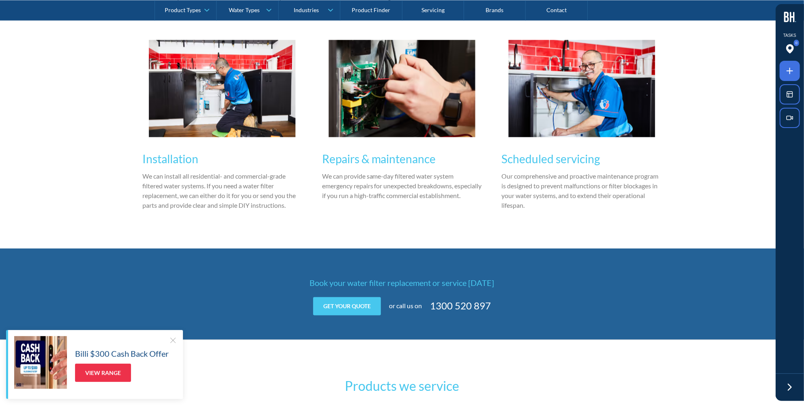
click at [171, 341] on div at bounding box center [173, 341] width 8 height 8
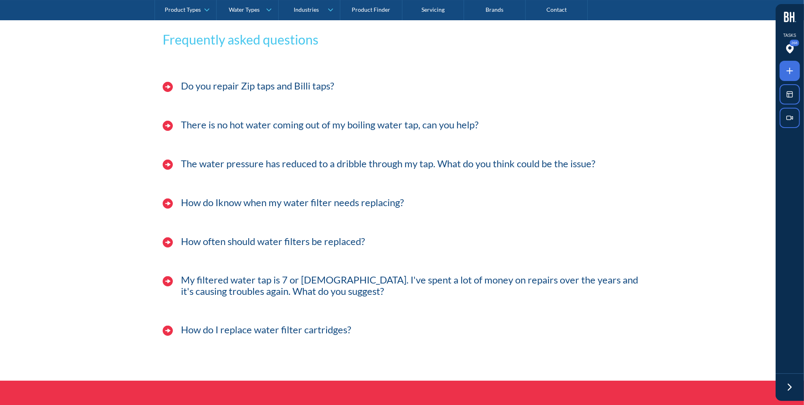
scroll to position [2359, 0]
